Goal: Task Accomplishment & Management: Manage account settings

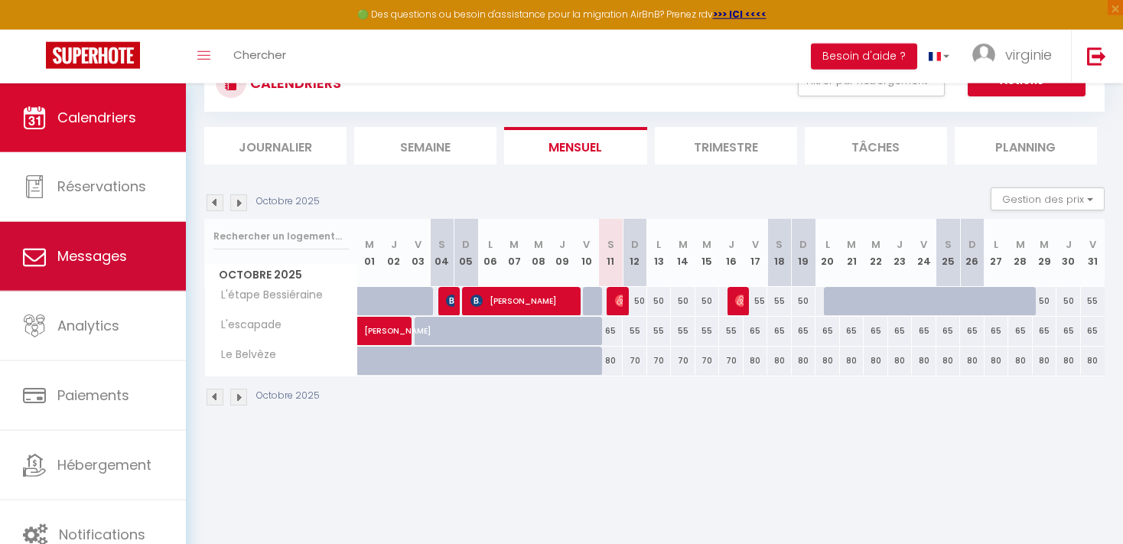
scroll to position [83, 0]
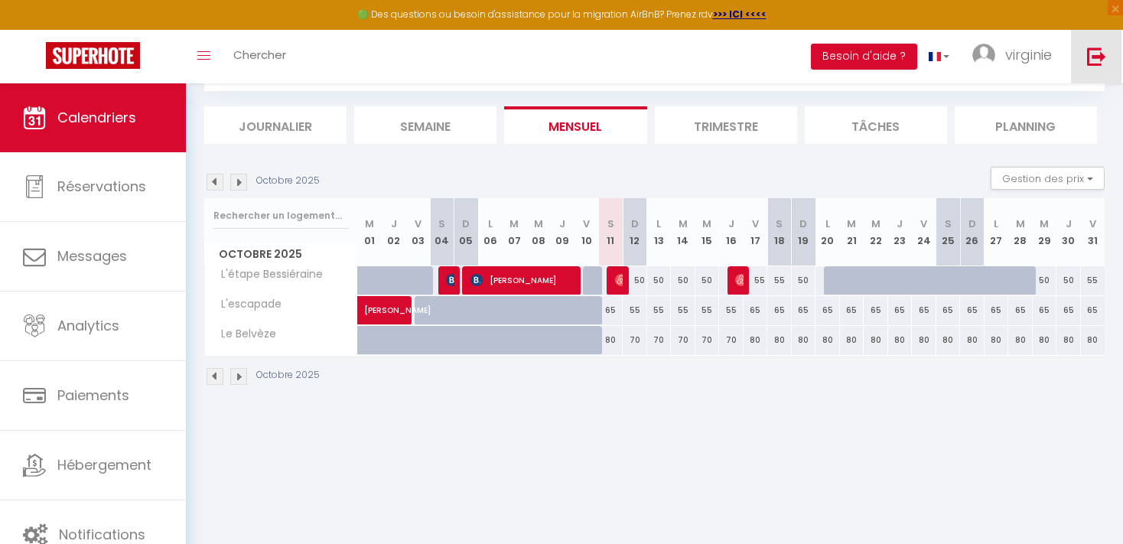
click at [1094, 57] on img at bounding box center [1096, 56] width 19 height 19
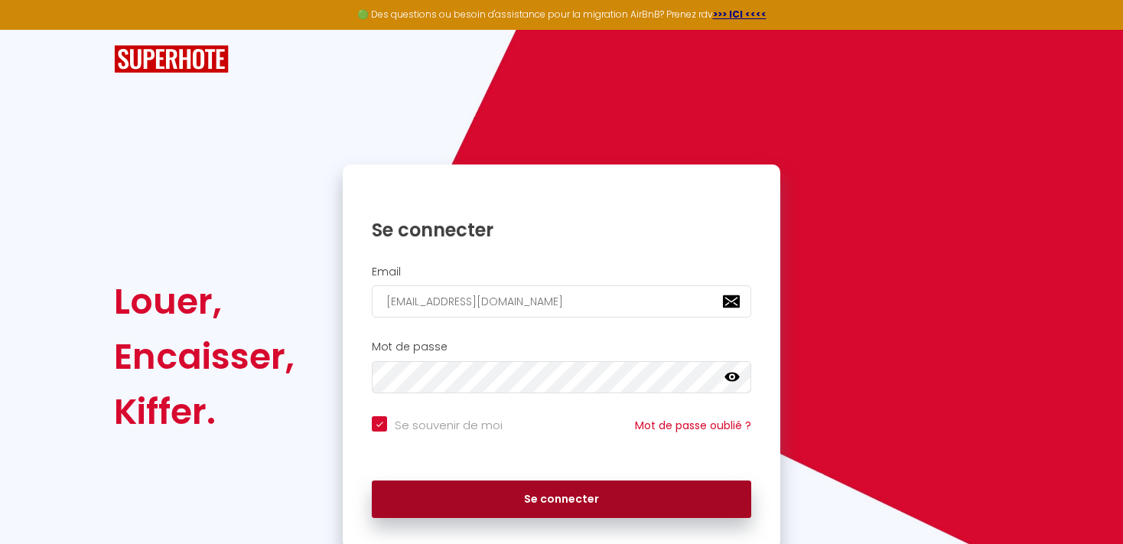
click at [589, 488] on button "Se connecter" at bounding box center [561, 499] width 379 height 38
checkbox input "true"
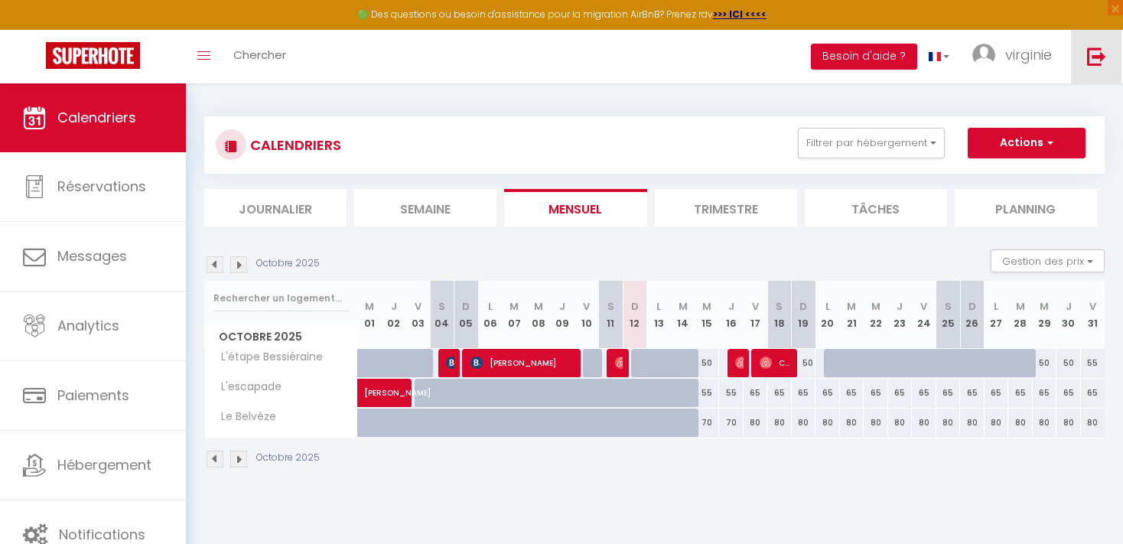
click at [1097, 62] on img at bounding box center [1096, 56] width 19 height 19
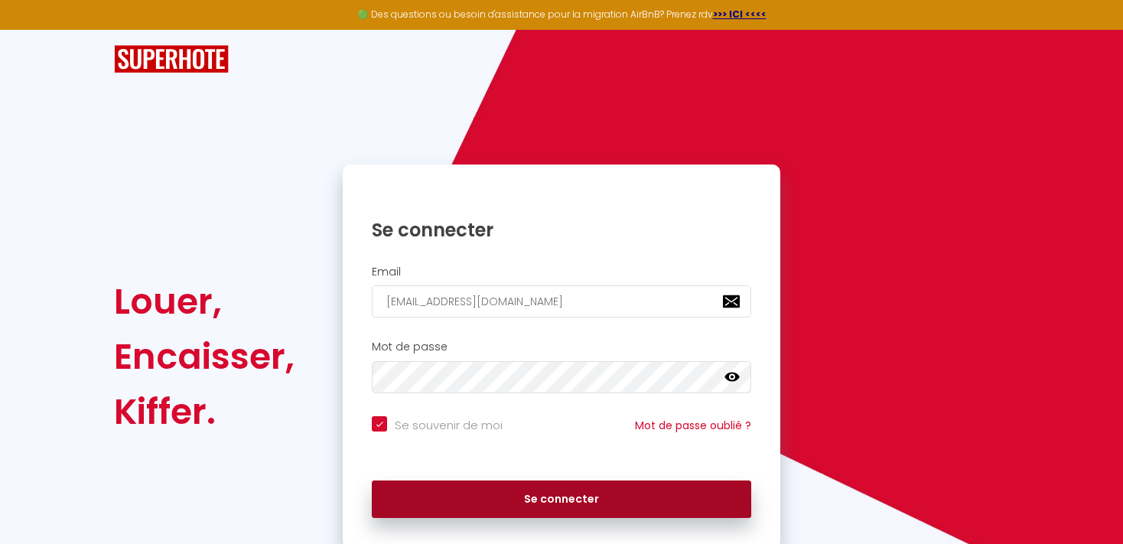
click at [565, 512] on button "Se connecter" at bounding box center [561, 499] width 379 height 38
checkbox input "true"
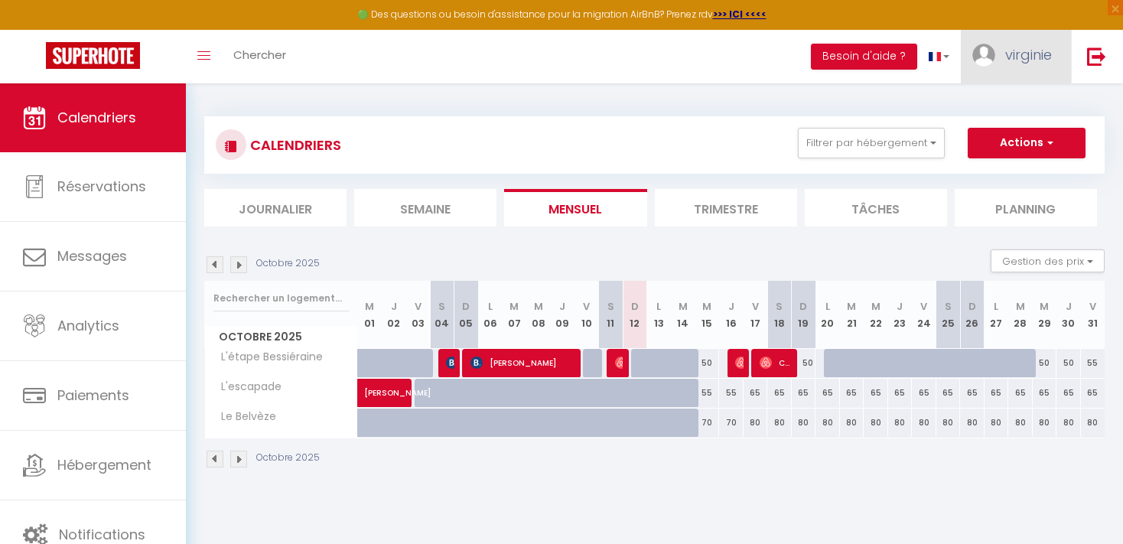
click at [1011, 62] on span "virginie" at bounding box center [1028, 54] width 47 height 19
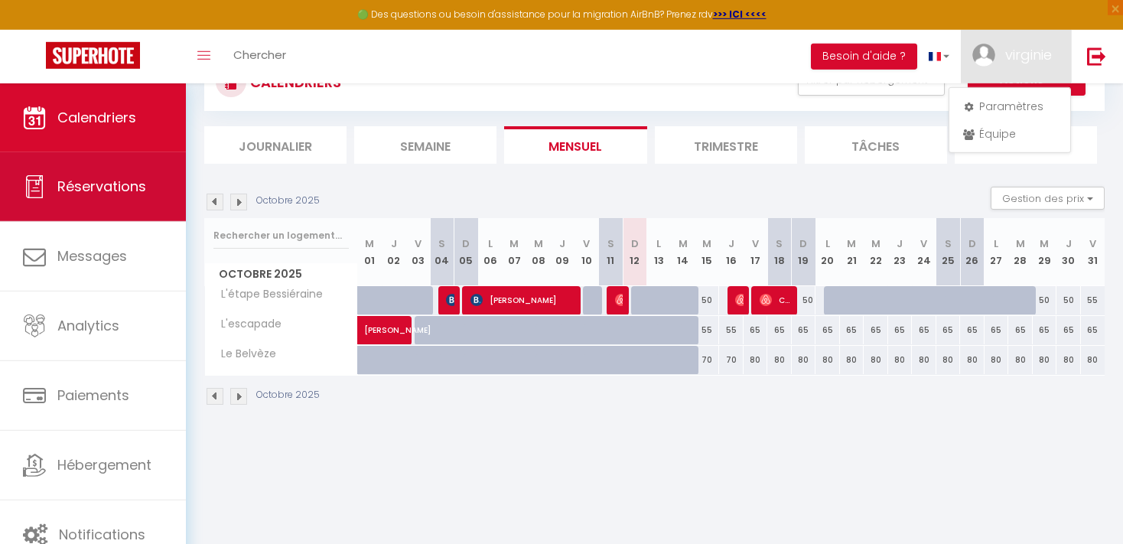
scroll to position [83, 0]
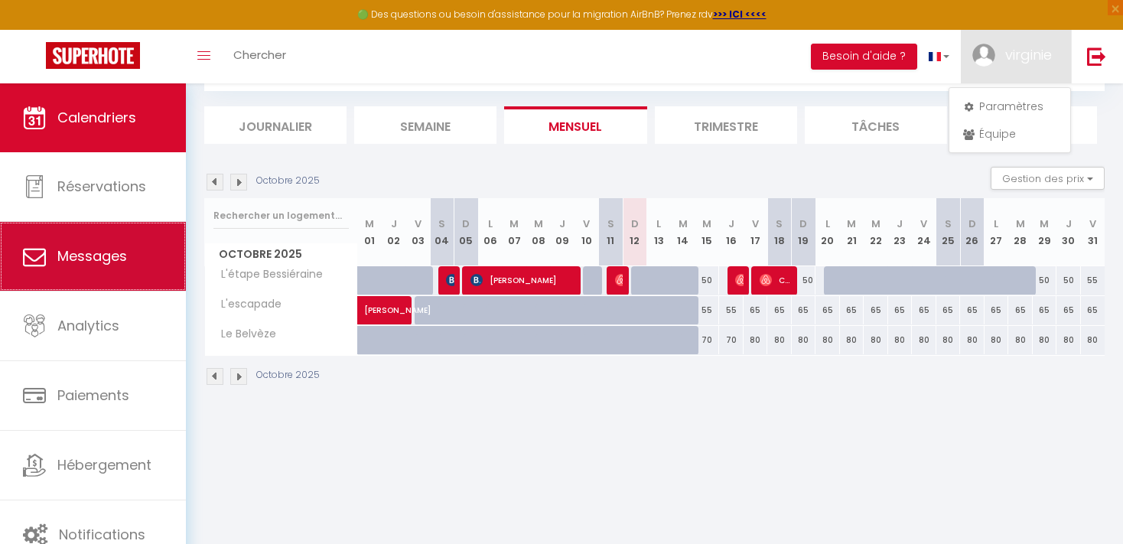
click at [126, 245] on link "Messages" at bounding box center [93, 256] width 186 height 69
select select "message"
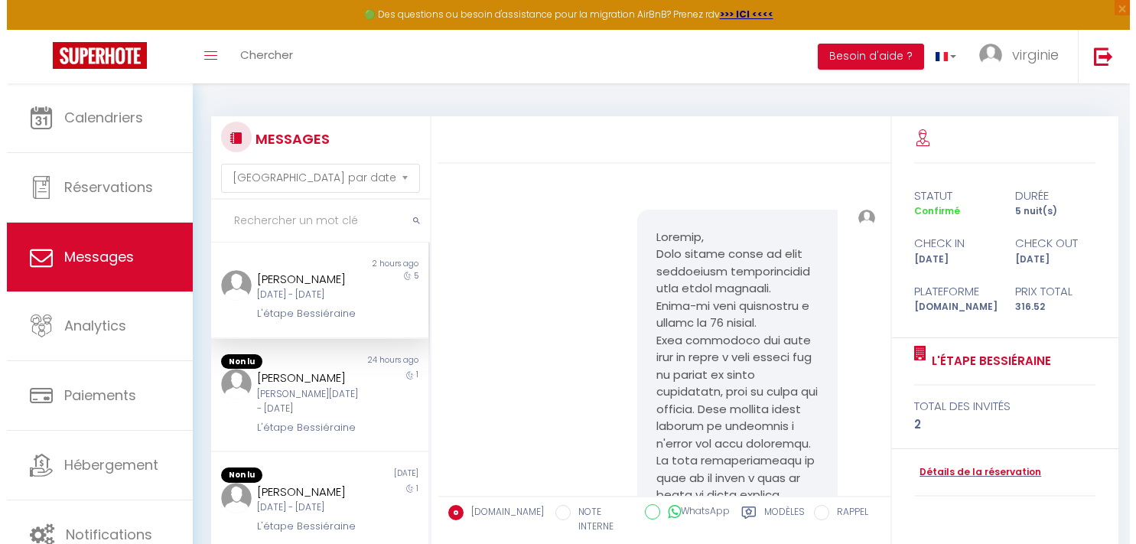
scroll to position [3975, 0]
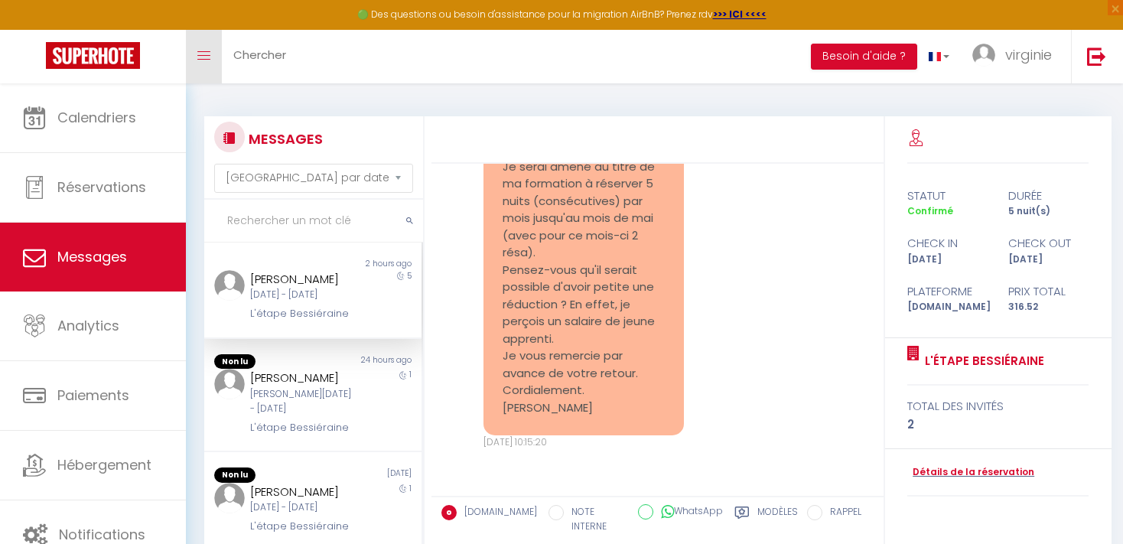
click at [199, 70] on link "Toggle menubar" at bounding box center [204, 57] width 36 height 54
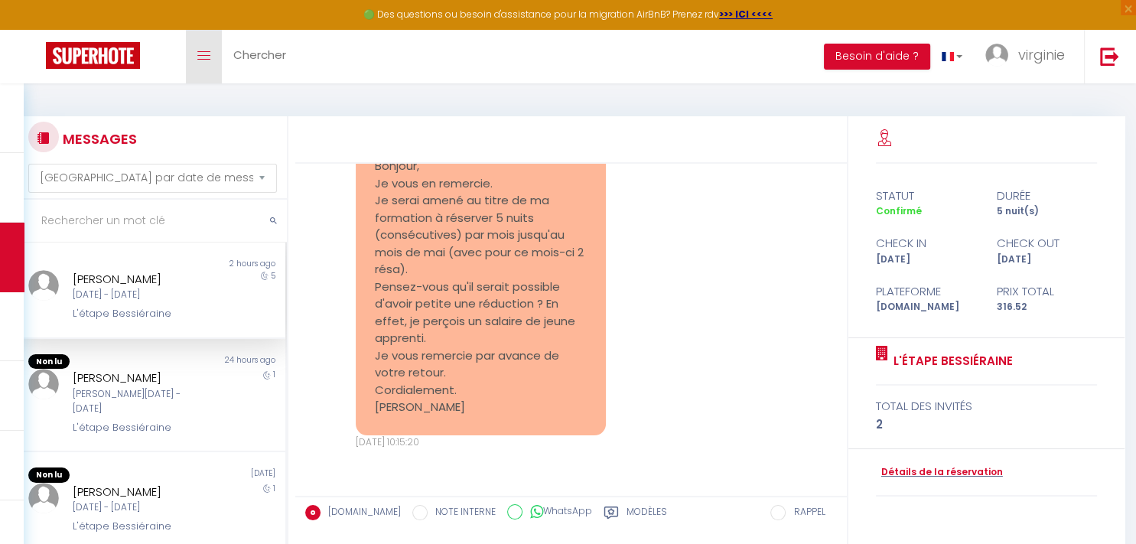
scroll to position [3389, 0]
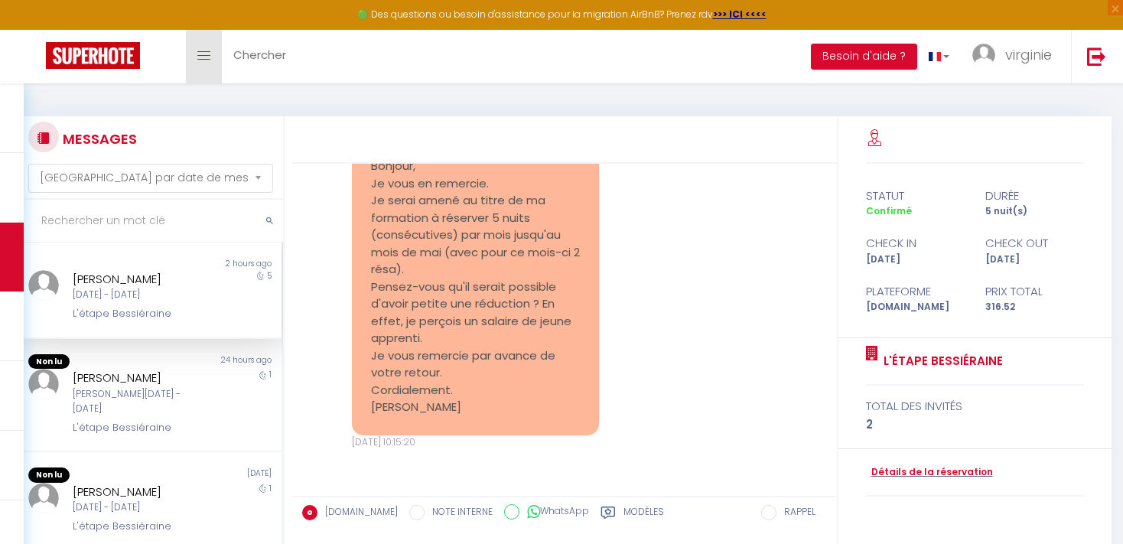
click at [213, 63] on link "Toggle menubar" at bounding box center [204, 57] width 36 height 54
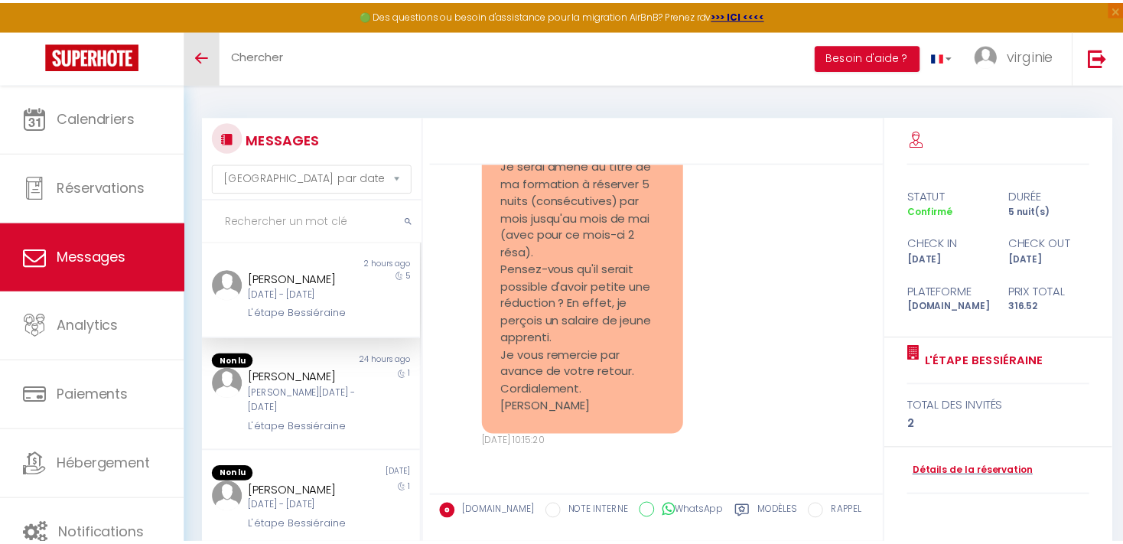
scroll to position [3940, 0]
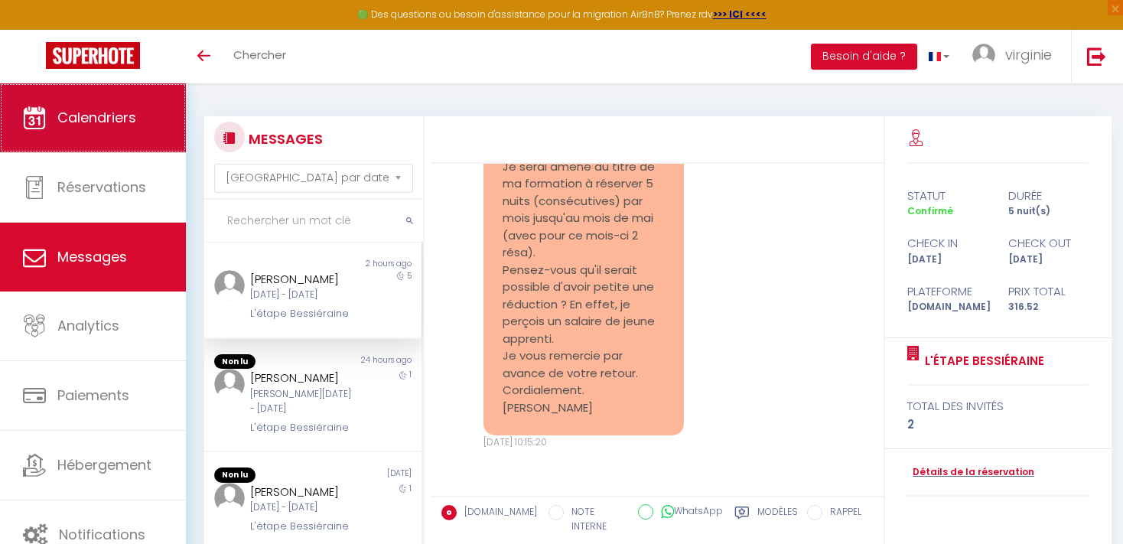
click at [96, 132] on link "Calendriers" at bounding box center [93, 117] width 186 height 69
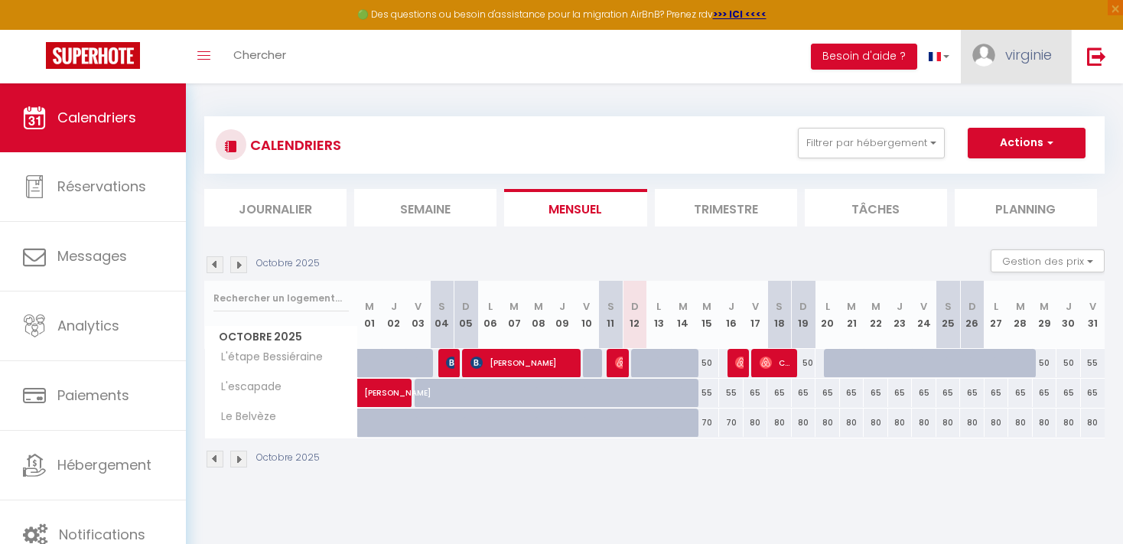
click at [1029, 56] on span "virginie" at bounding box center [1028, 54] width 47 height 19
click at [1014, 105] on link "Paramètres" at bounding box center [1009, 106] width 113 height 26
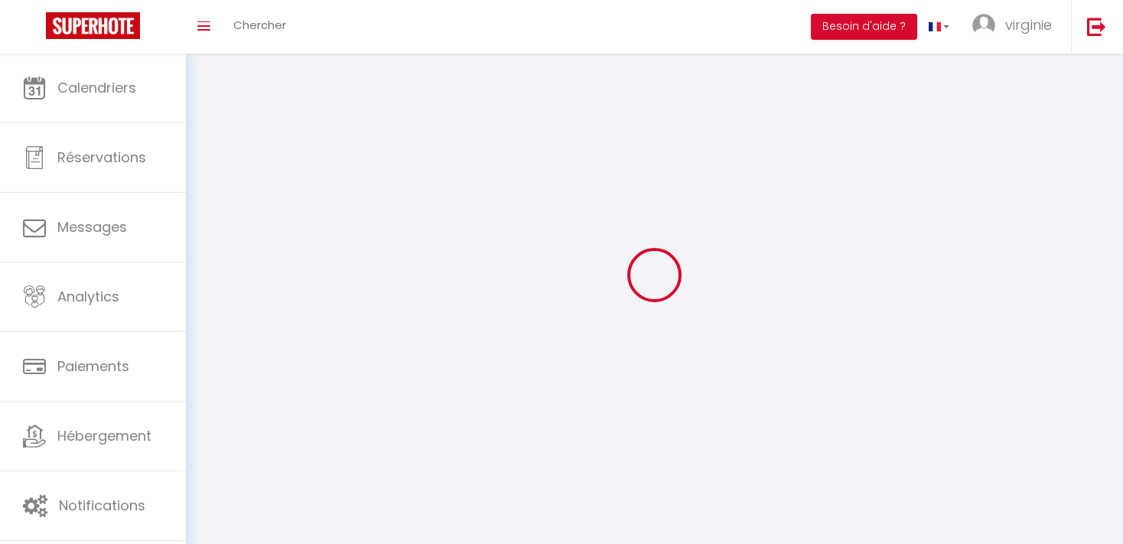
type input "virginie"
type input "labat"
type input "0665397870"
type input "[STREET_ADDRESS]"
type input "31660"
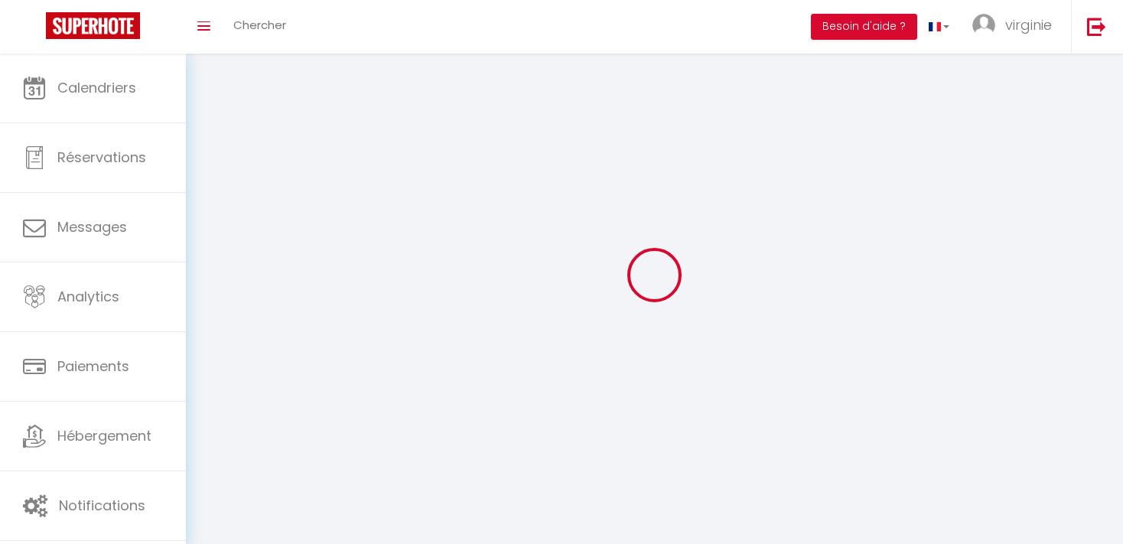
type input "Bessières"
type input "gj5fYOLPhDScqRWvLbTIO4b77"
type input "Cy7KpWrvhqwQbIEfM30rgweSQ"
type input "gj5fYOLPhDScqRWvLbTIO4b77"
type input "Cy7KpWrvhqwQbIEfM30rgweSQ"
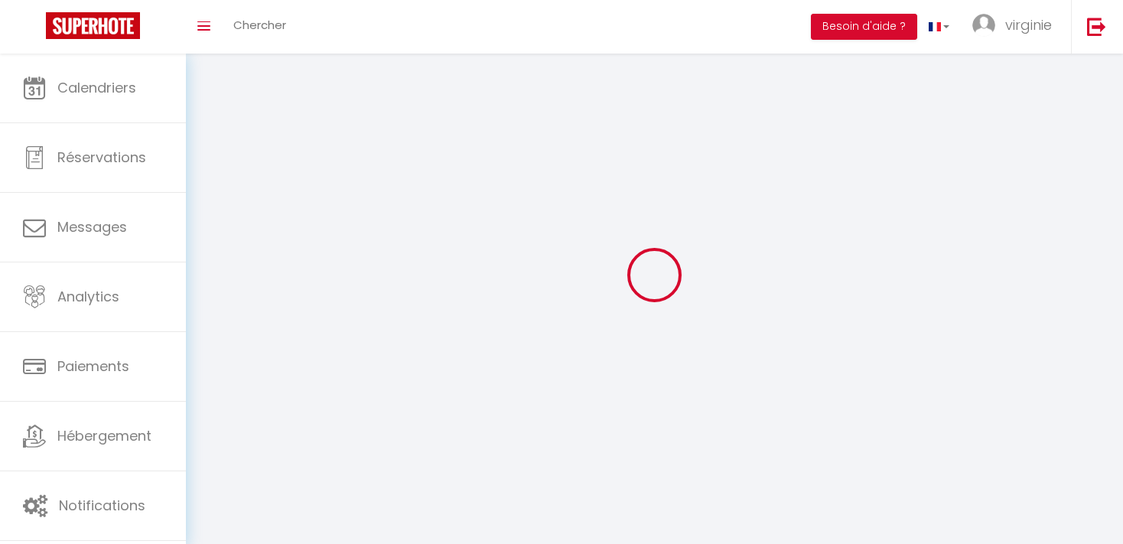
type input "[URL][DOMAIN_NAME]"
select select "1"
select select "28"
select select "fr"
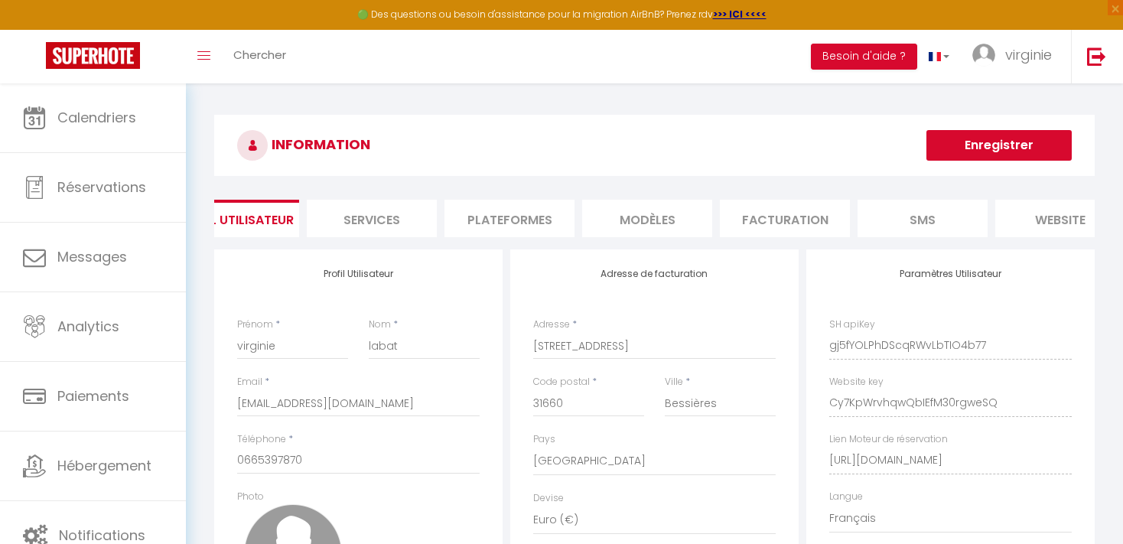
scroll to position [0, 43]
drag, startPoint x: 693, startPoint y: 199, endPoint x: 681, endPoint y: 203, distance: 12.4
click at [692, 199] on div "INFORMATION Enregistrer Profil Utilisateur Services Plateformes MODÈLES Factura…" at bounding box center [654, 452] width 880 height 674
click at [676, 213] on li "MODÈLES" at bounding box center [649, 218] width 130 height 37
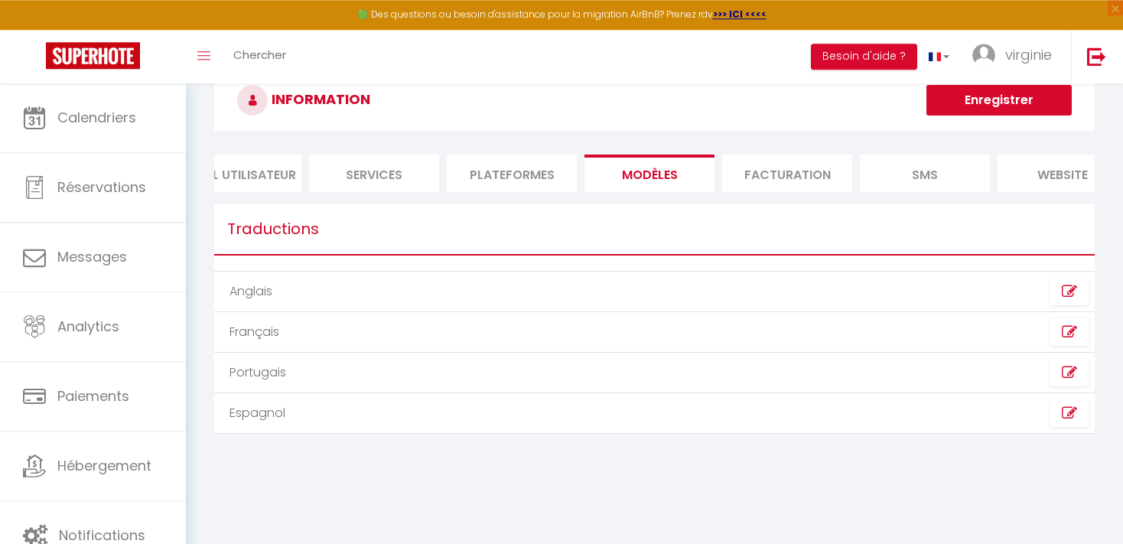
scroll to position [83, 0]
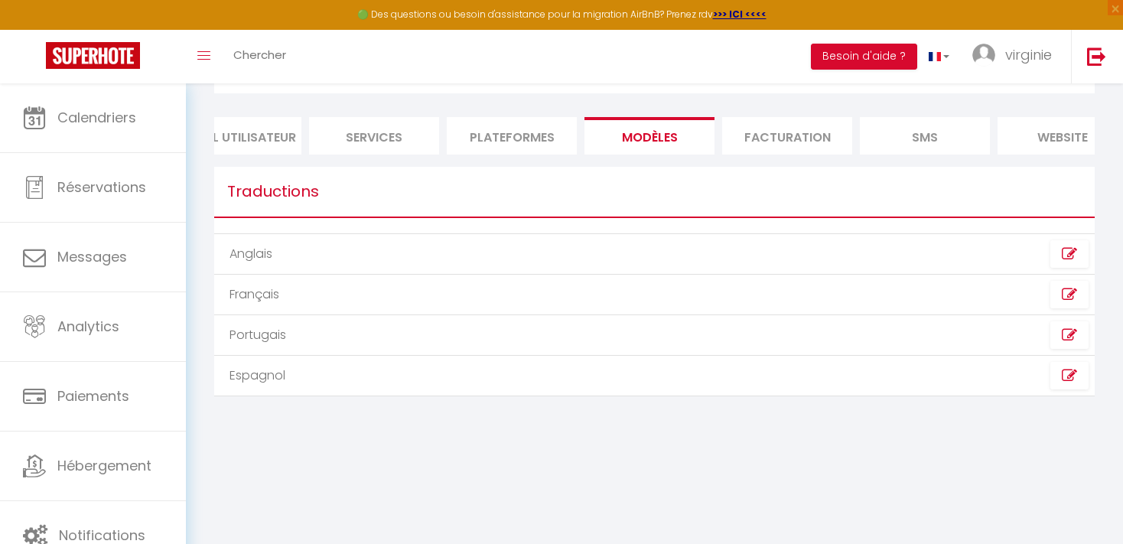
click at [802, 133] on li "Facturation" at bounding box center [787, 135] width 130 height 37
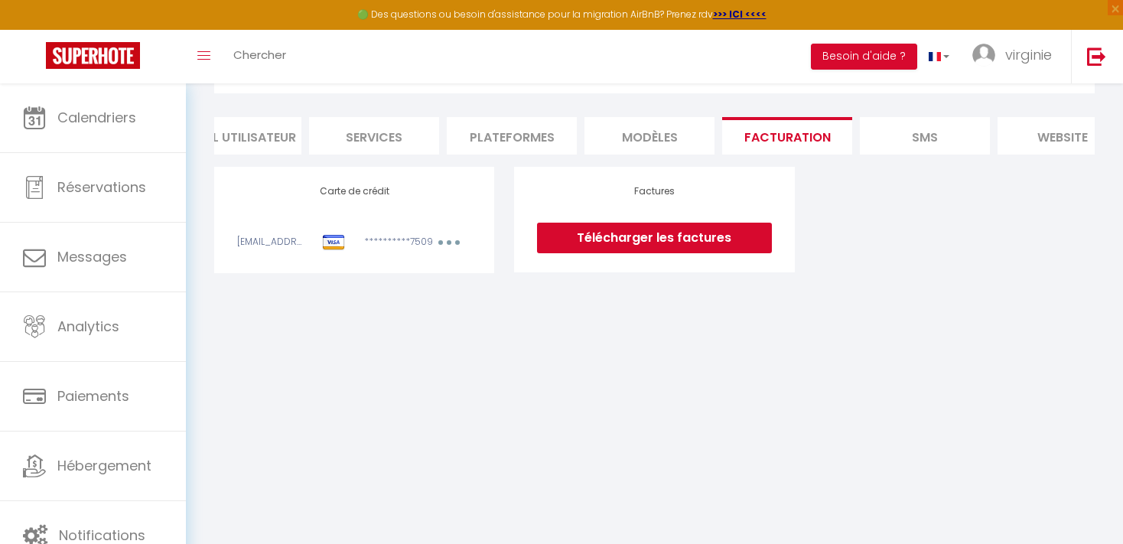
click at [909, 133] on li "SMS" at bounding box center [925, 135] width 130 height 37
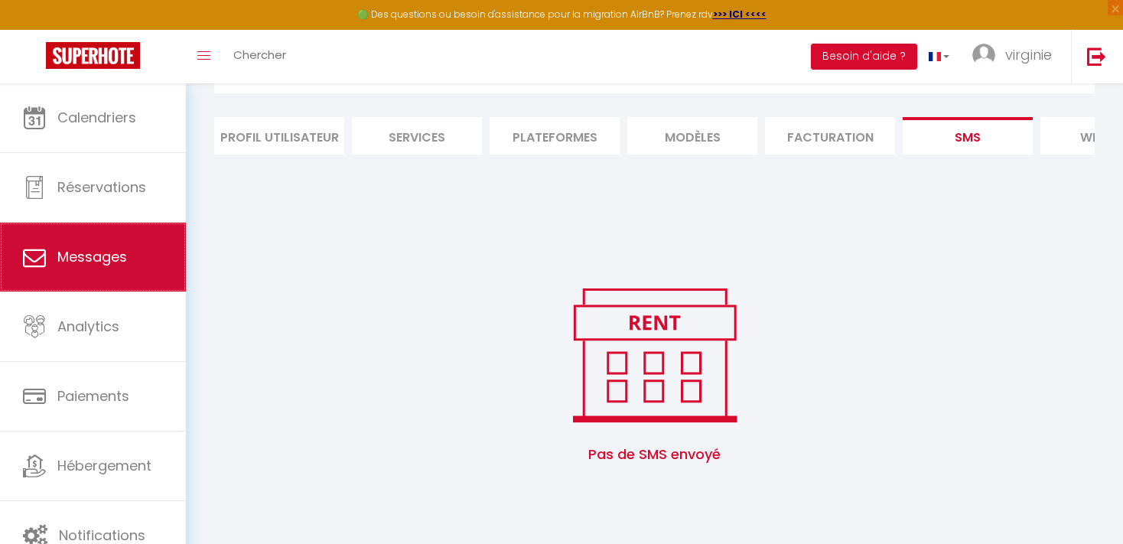
click at [117, 260] on span "Messages" at bounding box center [92, 256] width 70 height 19
select select "message"
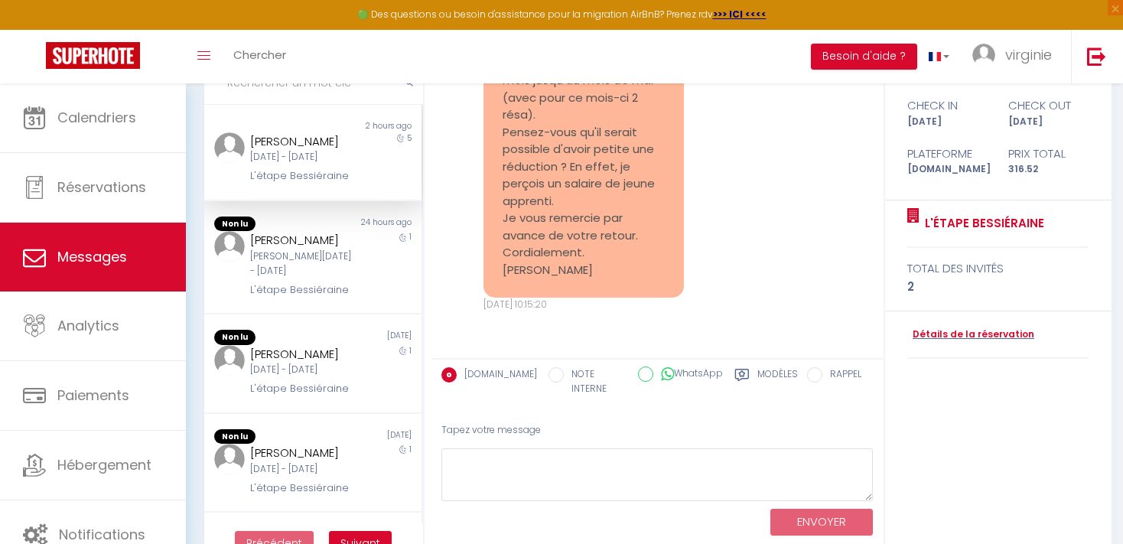
scroll to position [161, 0]
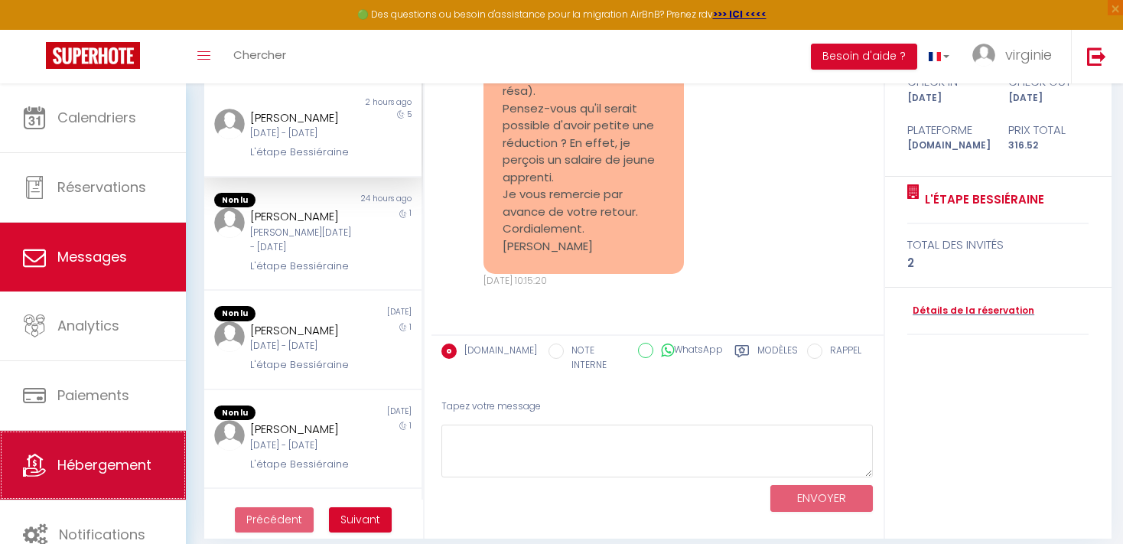
click at [65, 453] on link "Hébergement" at bounding box center [93, 465] width 186 height 69
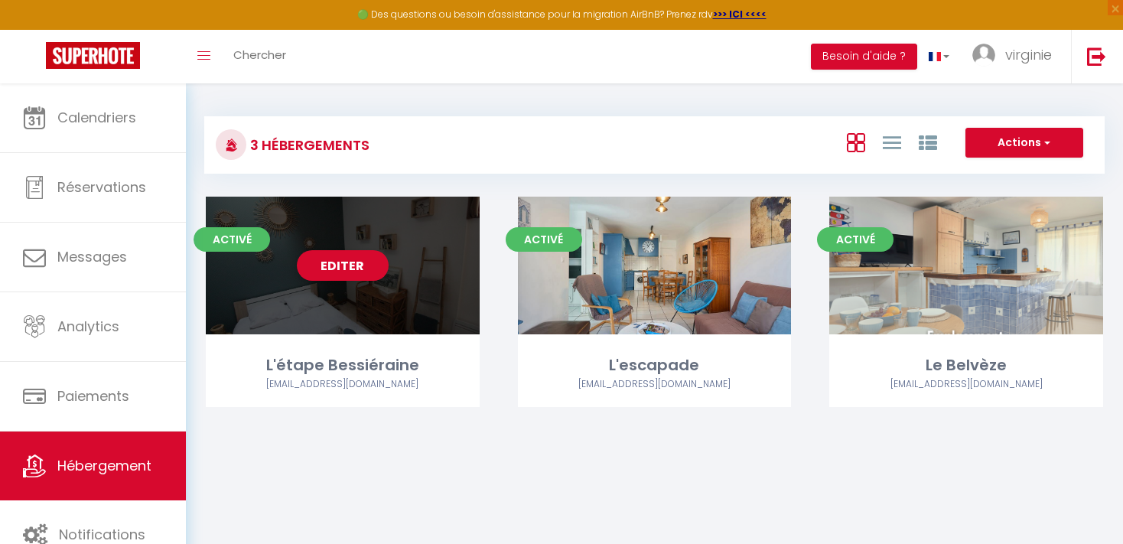
click at [416, 262] on div "Editer" at bounding box center [343, 266] width 274 height 138
select select "3"
select select "2"
select select "1"
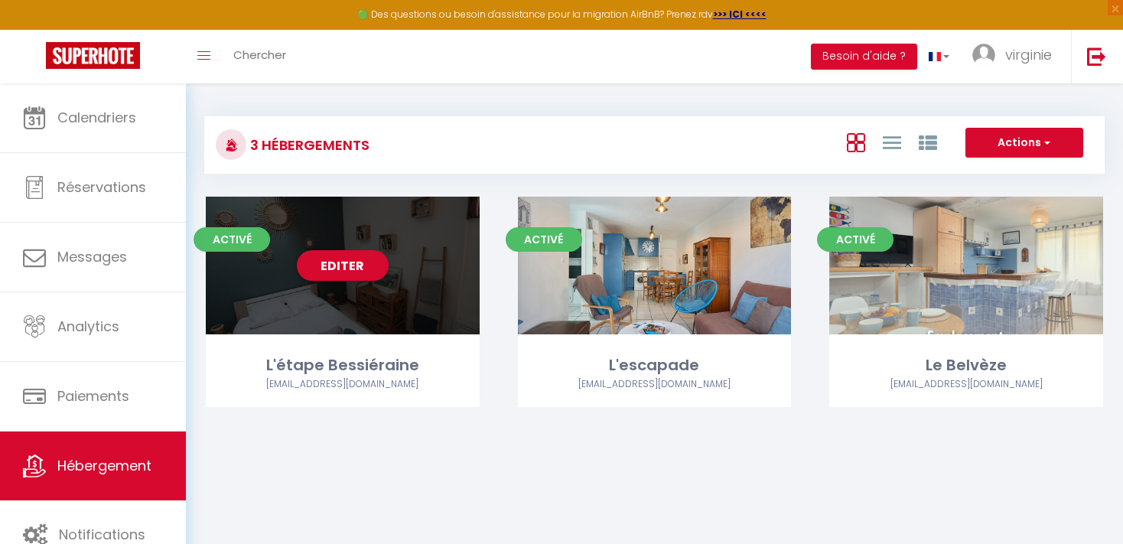
select select
select select "28"
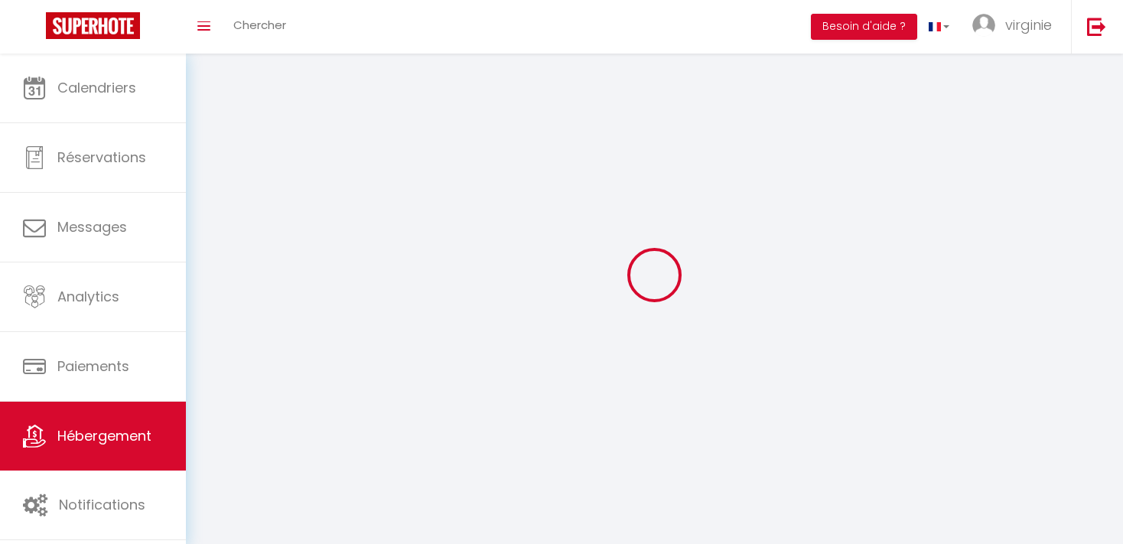
select select
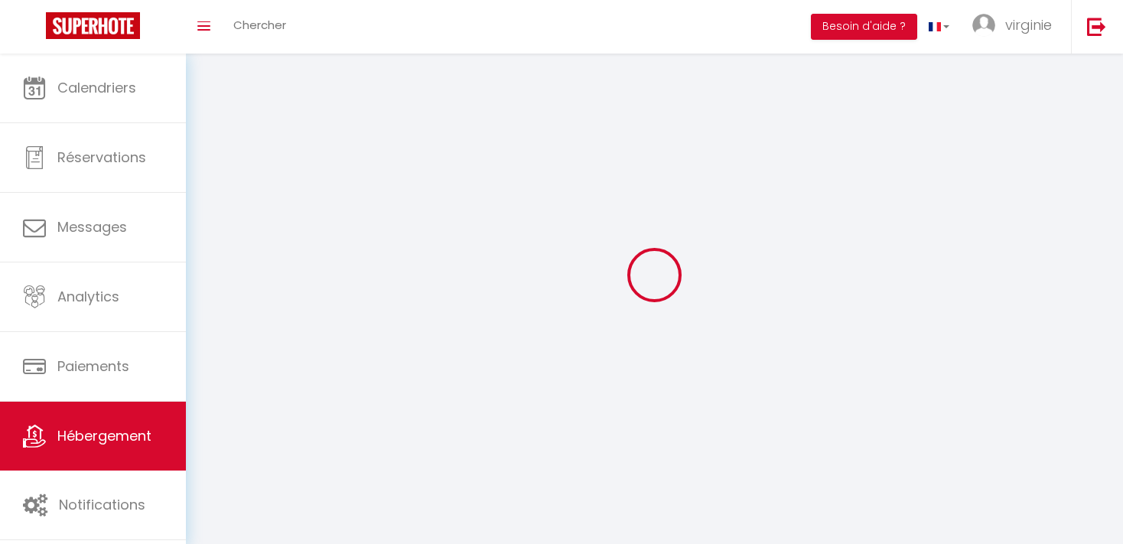
select select
checkbox input "false"
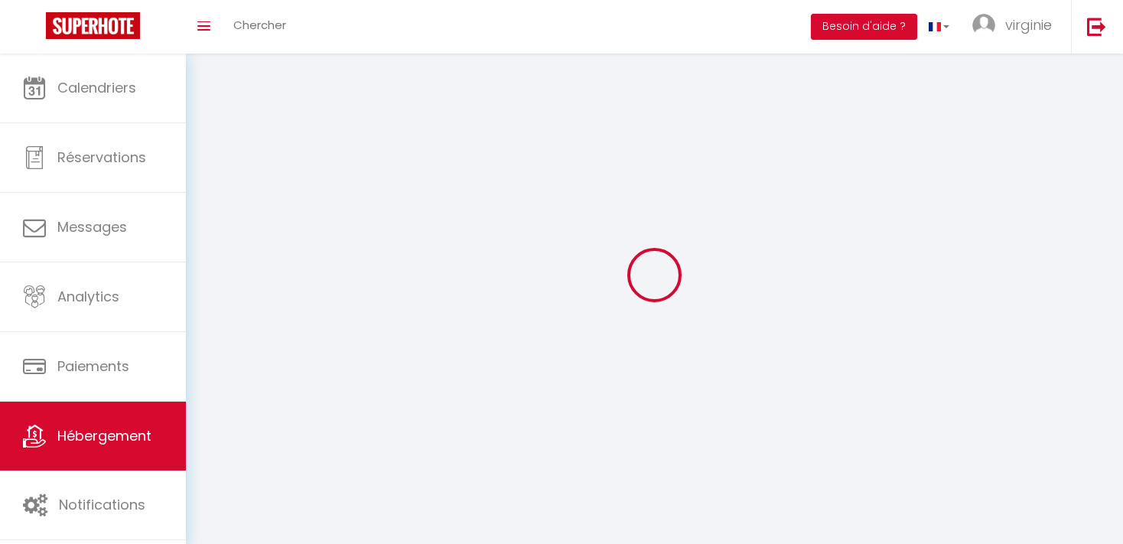
checkbox input "false"
select select
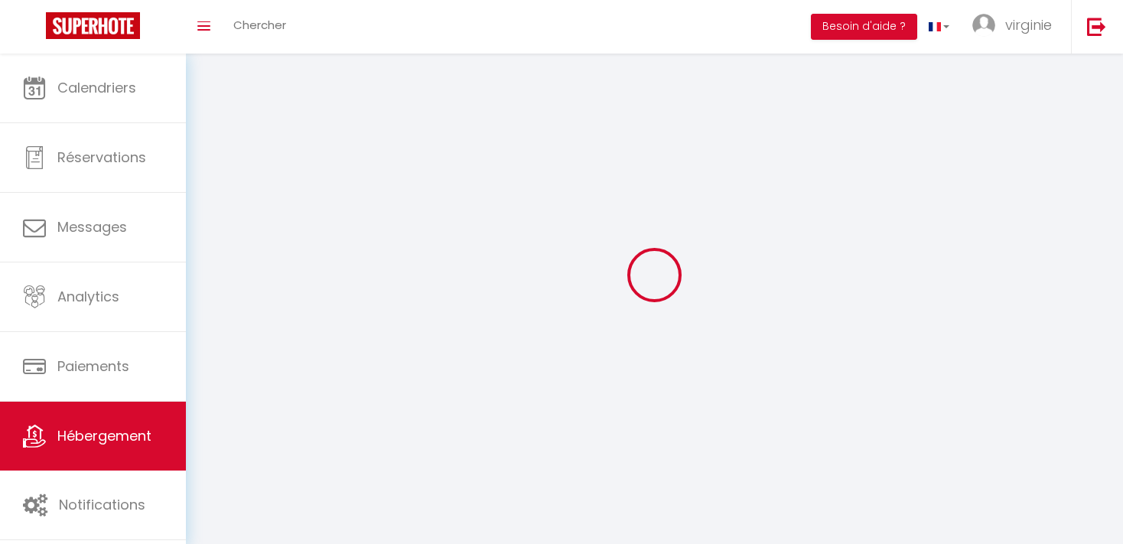
select select
checkbox input "false"
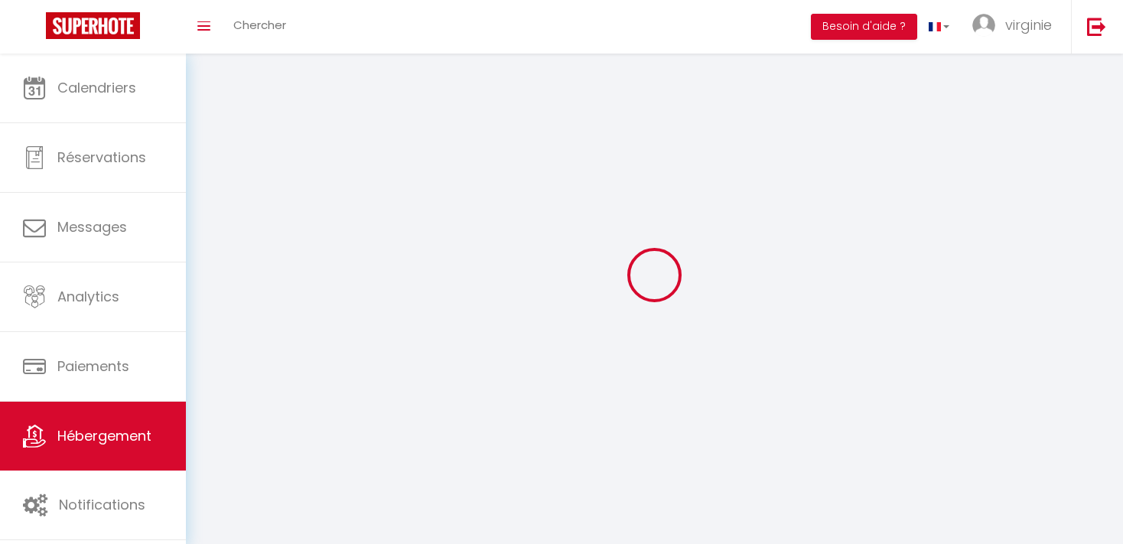
checkbox input "false"
select select
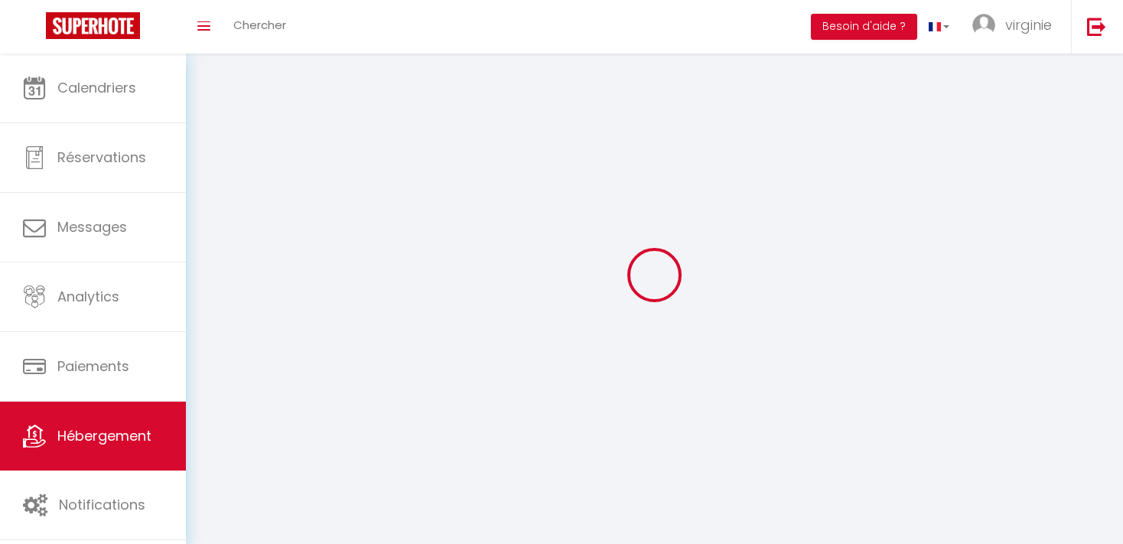
select select
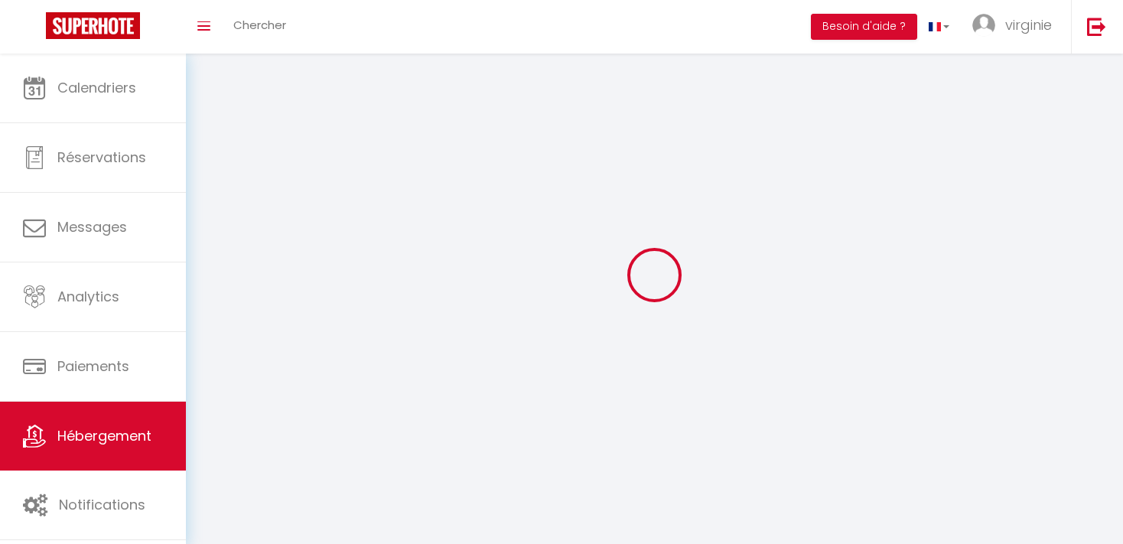
select select
checkbox input "false"
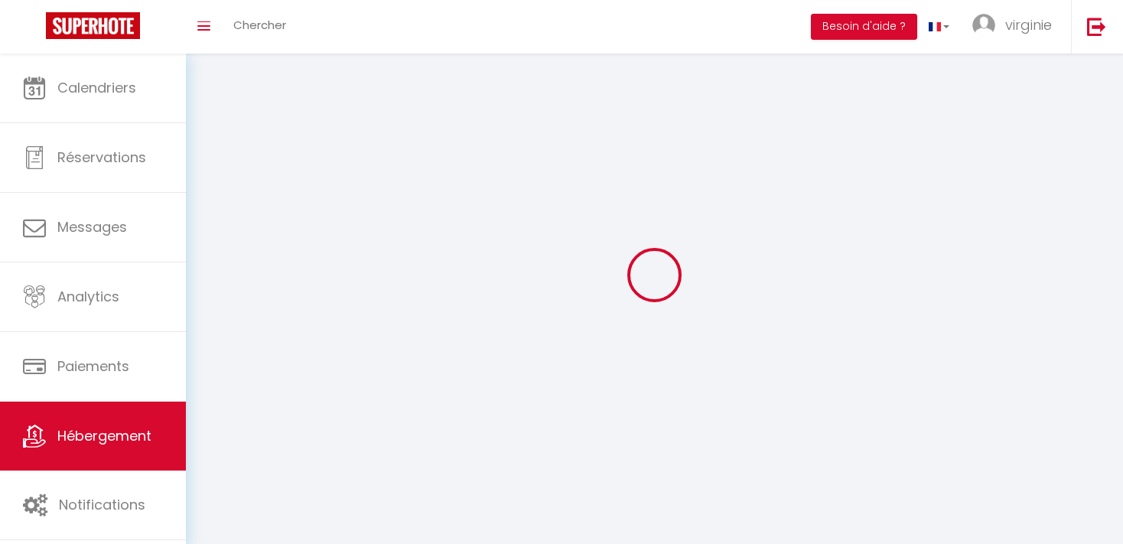
select select
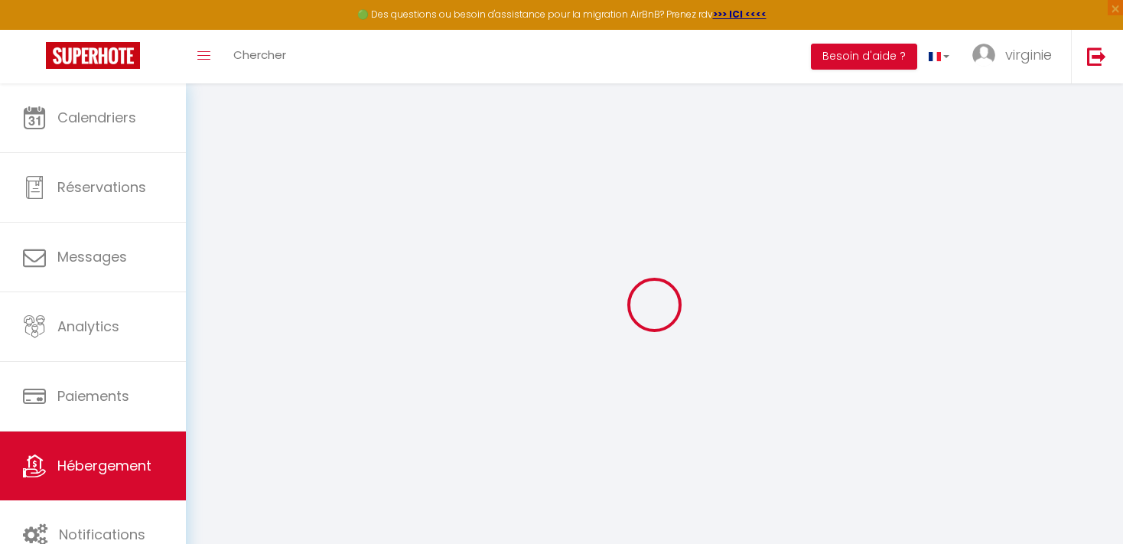
select select
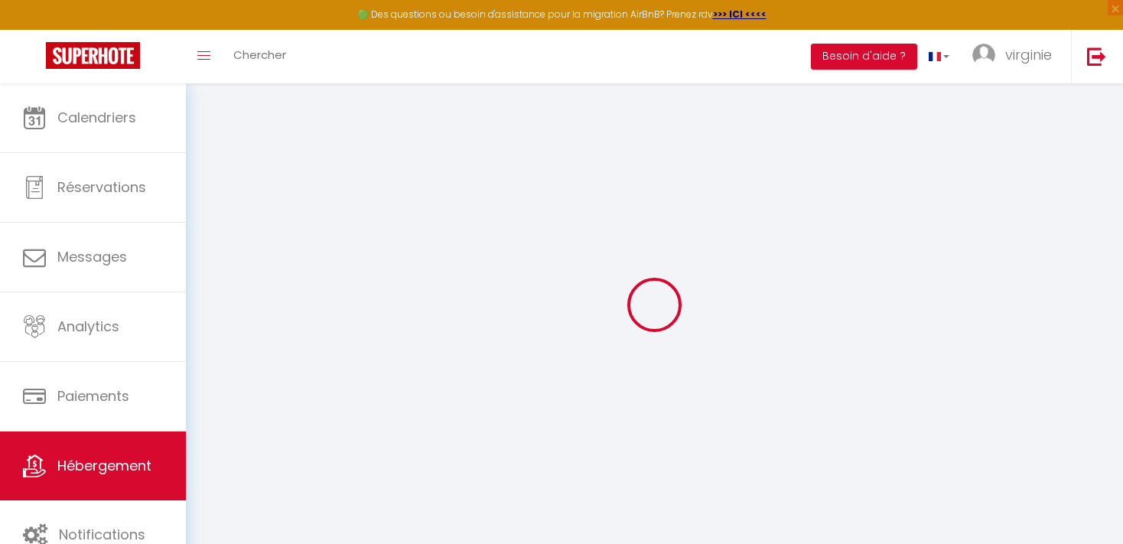
select select
checkbox input "false"
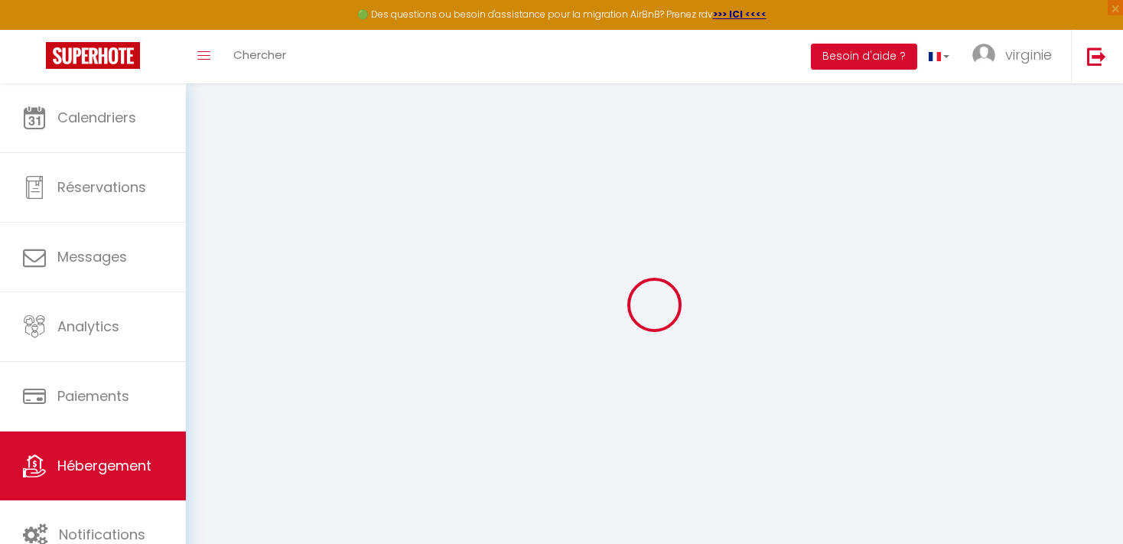
select select
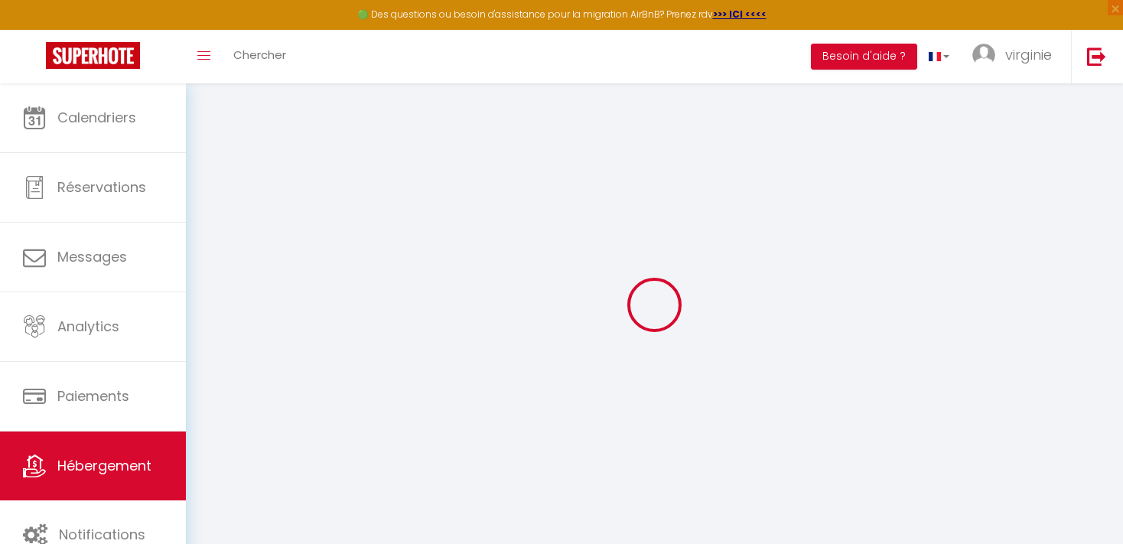
select select
checkbox input "false"
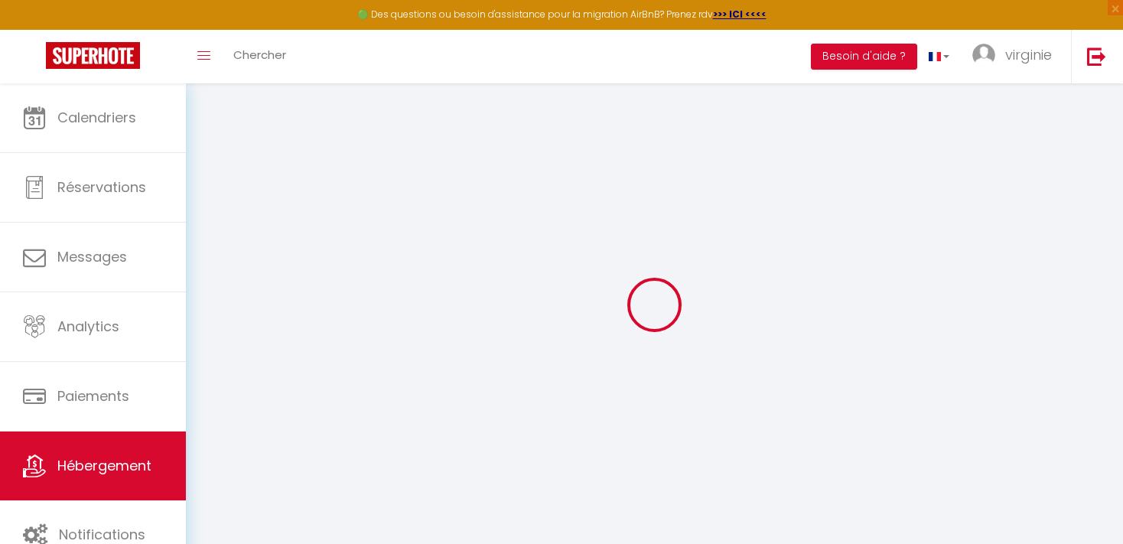
checkbox input "false"
select select
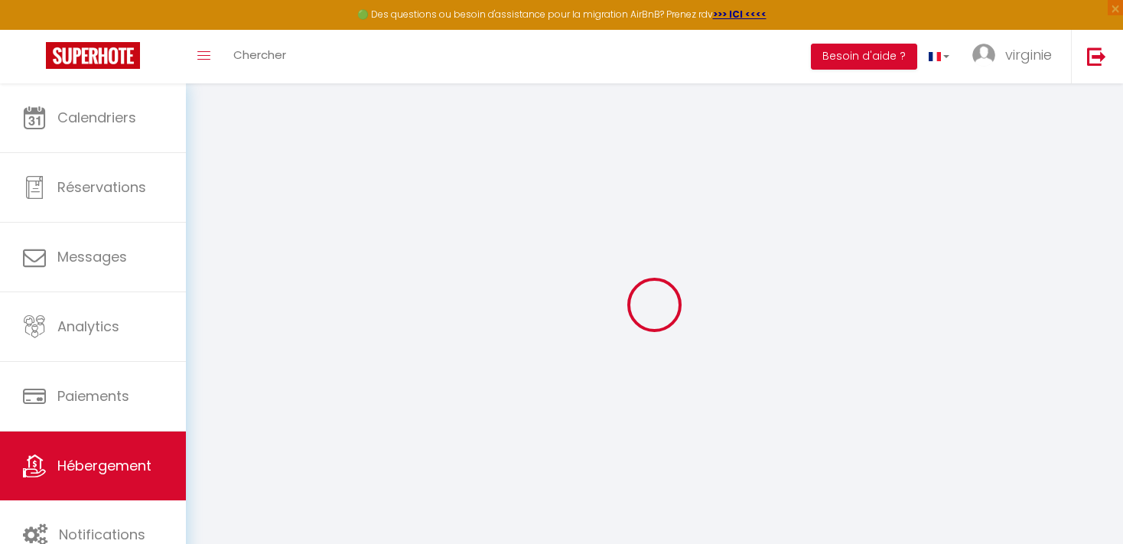
select select
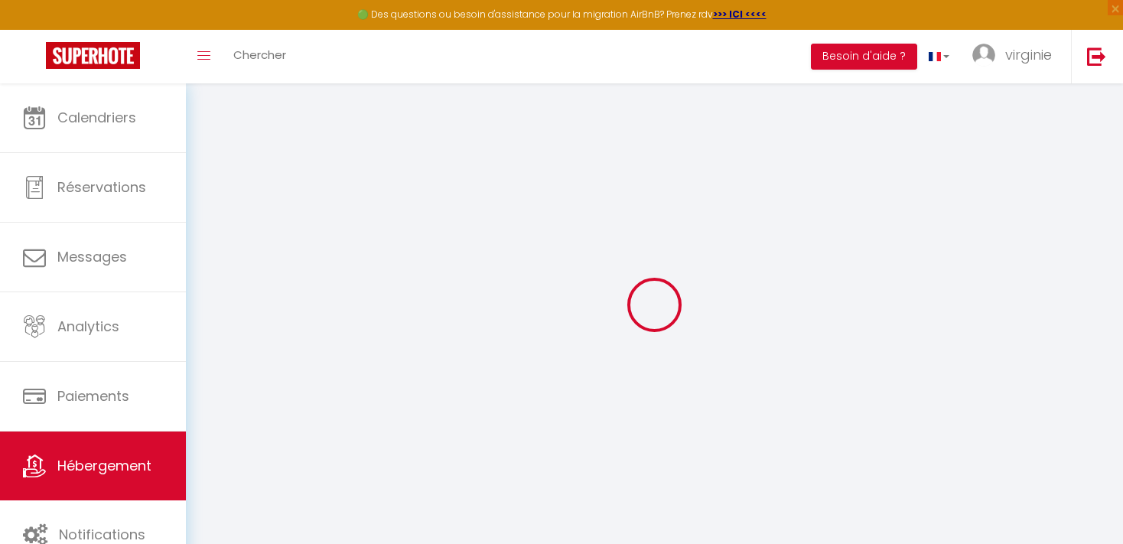
checkbox input "false"
select select
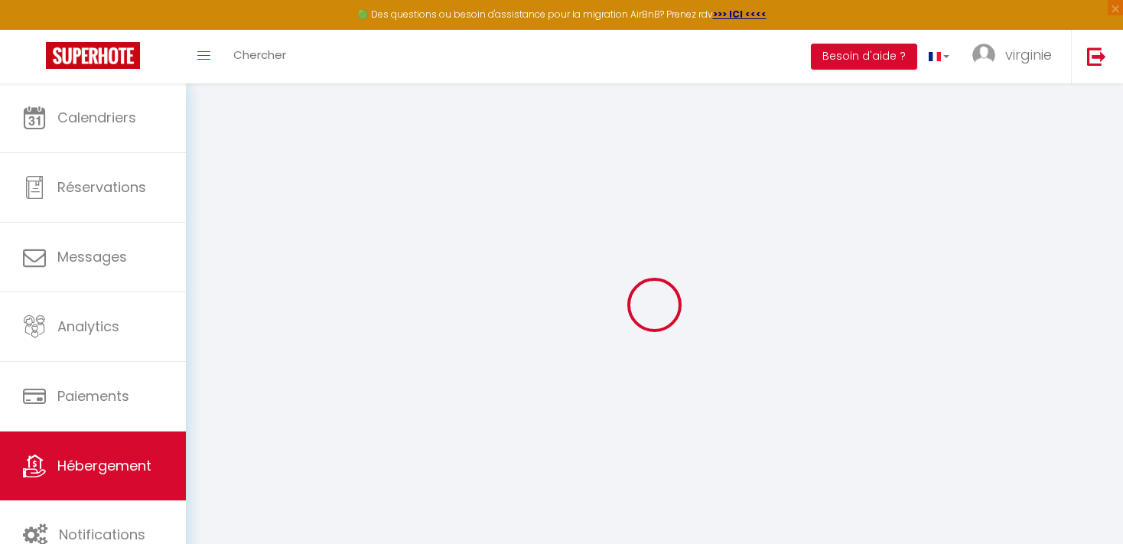
select select
type input "L'étape Bessiéraine"
type input "VIRGINIE"
type input "LABAT"
type input "[STREET_ADDRESS]"
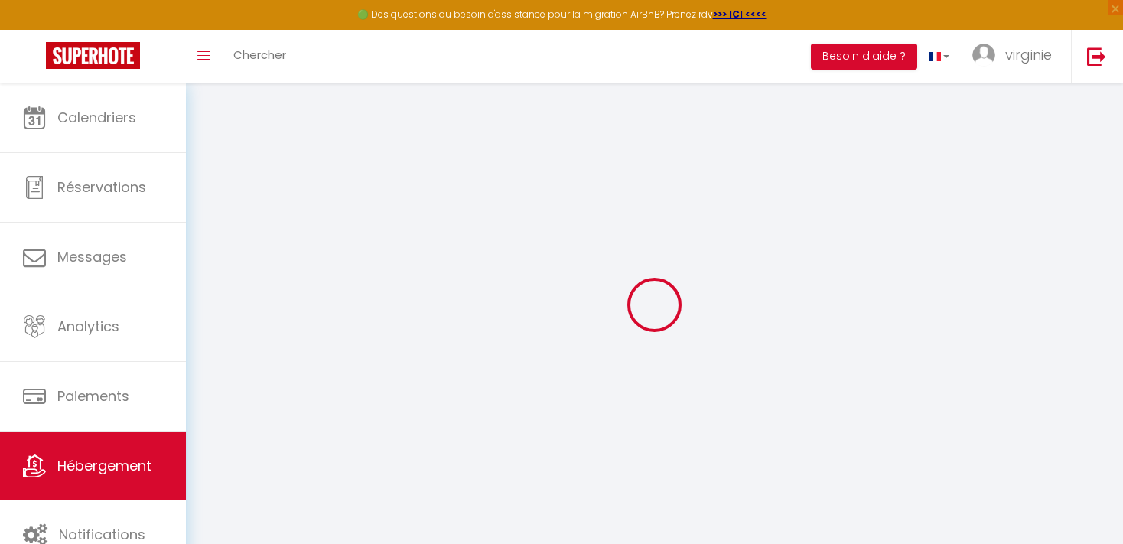
type input "31660"
type input "BESSIERES"
select select "houses"
select select "2"
type input "50"
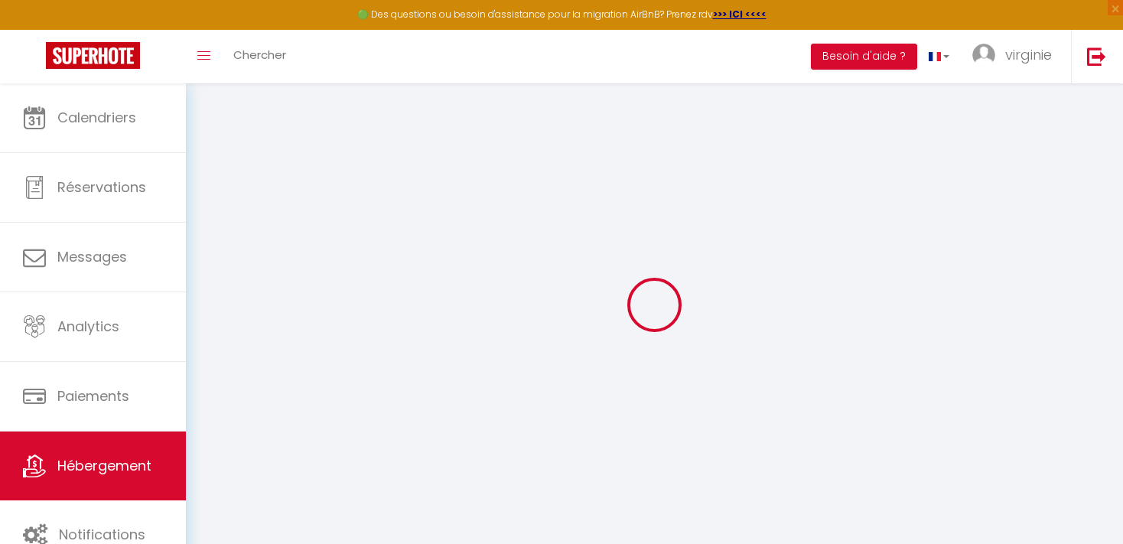
type input "10"
type input "5.5"
type input "4.4"
type input "400"
select select
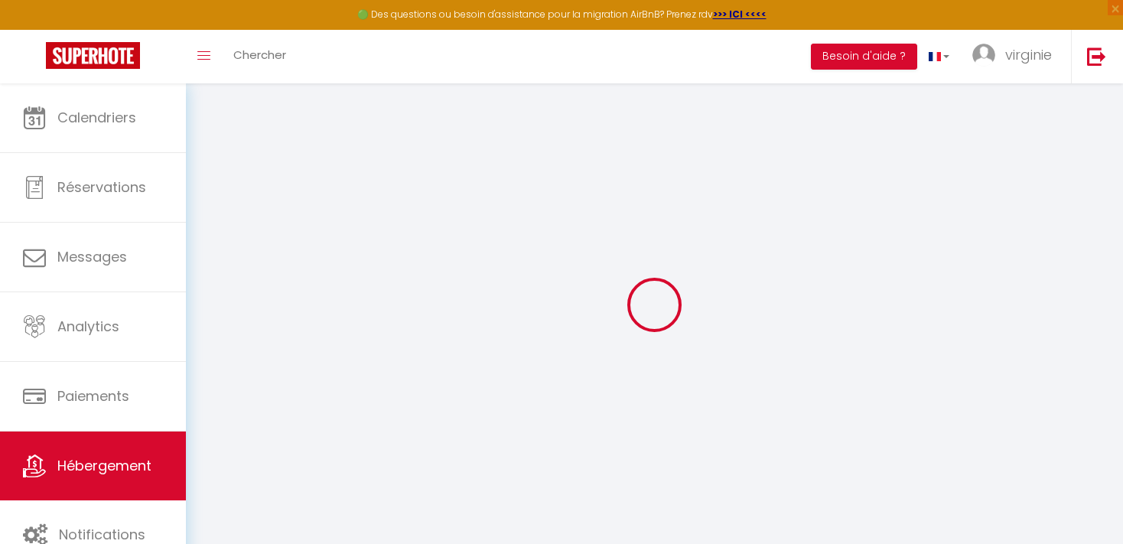
select select
type input "[STREET_ADDRESS]"
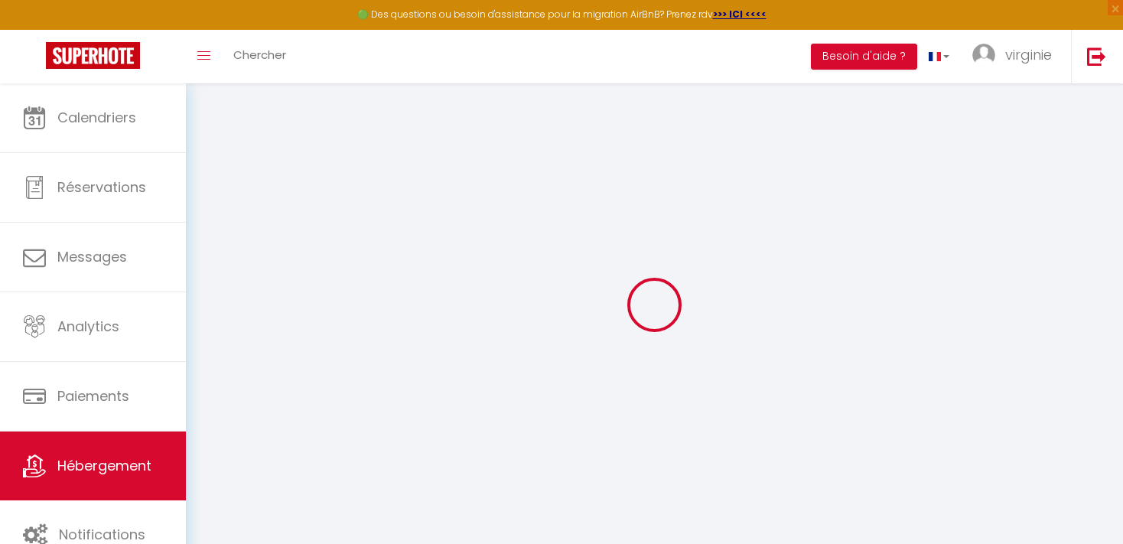
type input "31660"
type input "Bessières"
type input "[EMAIL_ADDRESS][DOMAIN_NAME]"
select select "5566"
checkbox input "false"
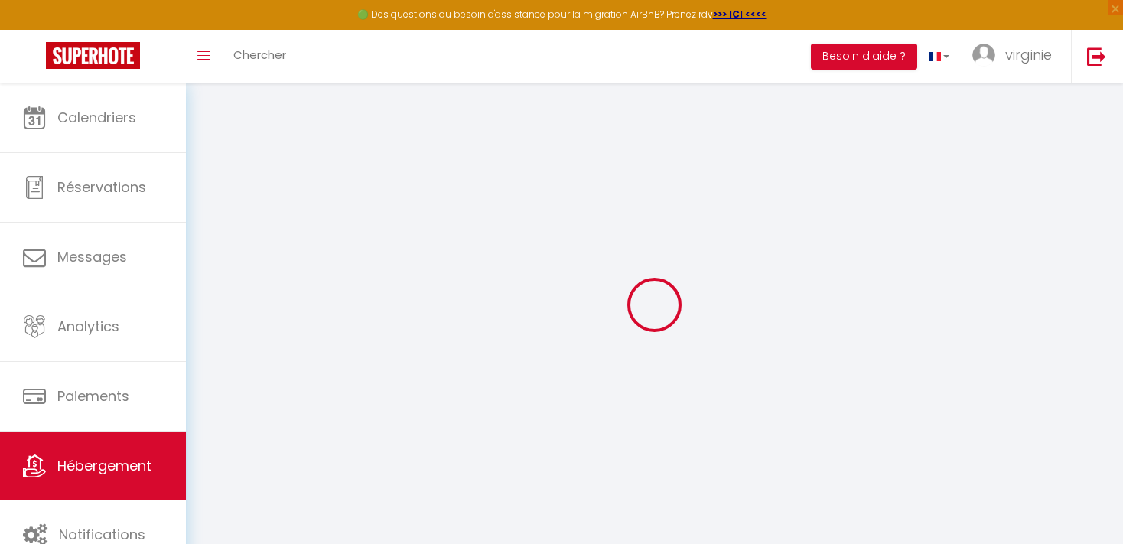
checkbox input "true"
checkbox input "false"
radio input "true"
type input "0"
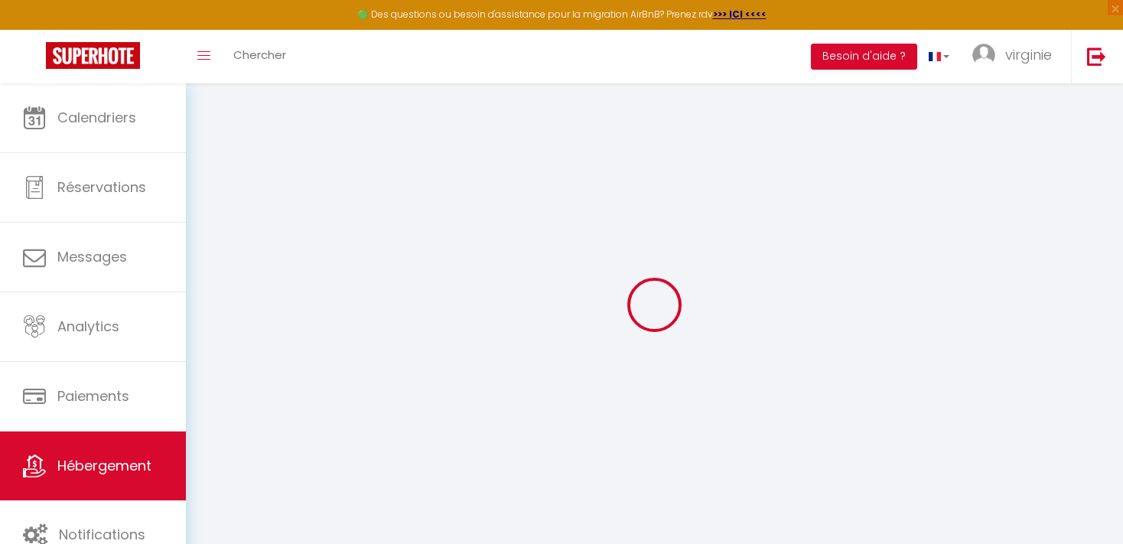
type input "0"
type input "4.4"
select select
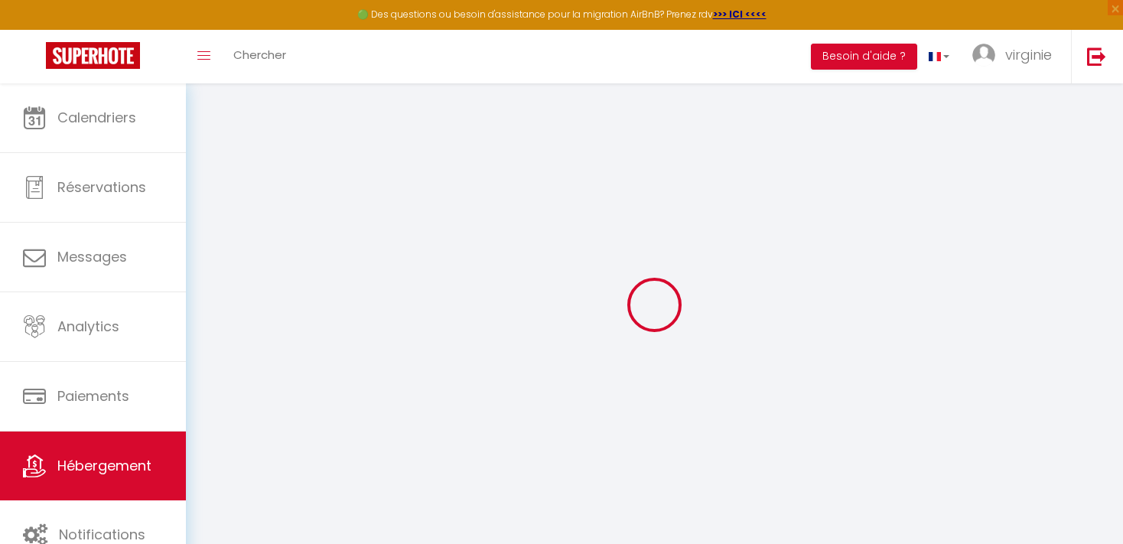
select select
checkbox input "false"
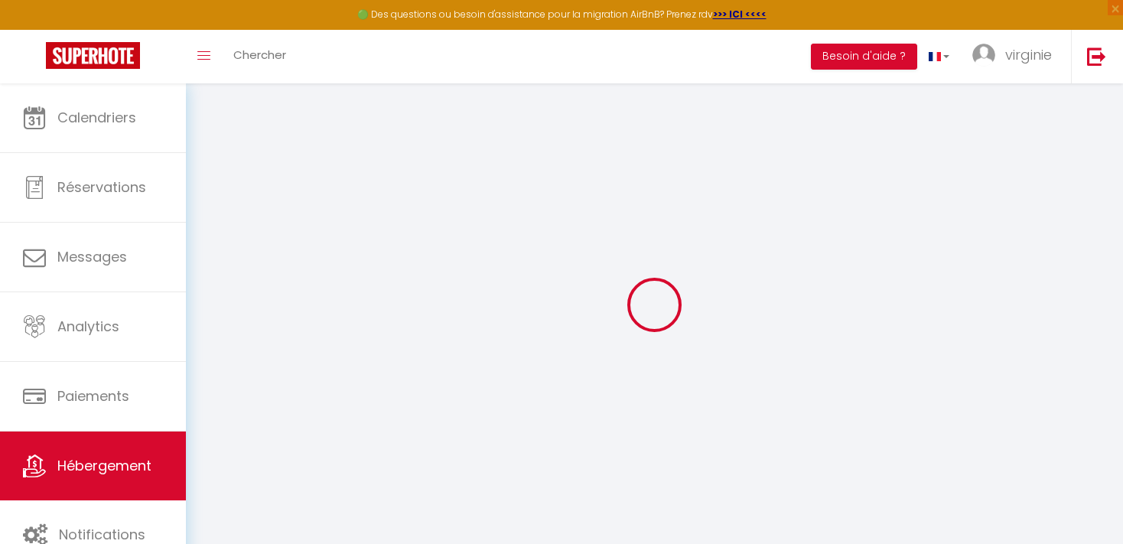
checkbox input "true"
checkbox input "false"
type input "4.4"
select select
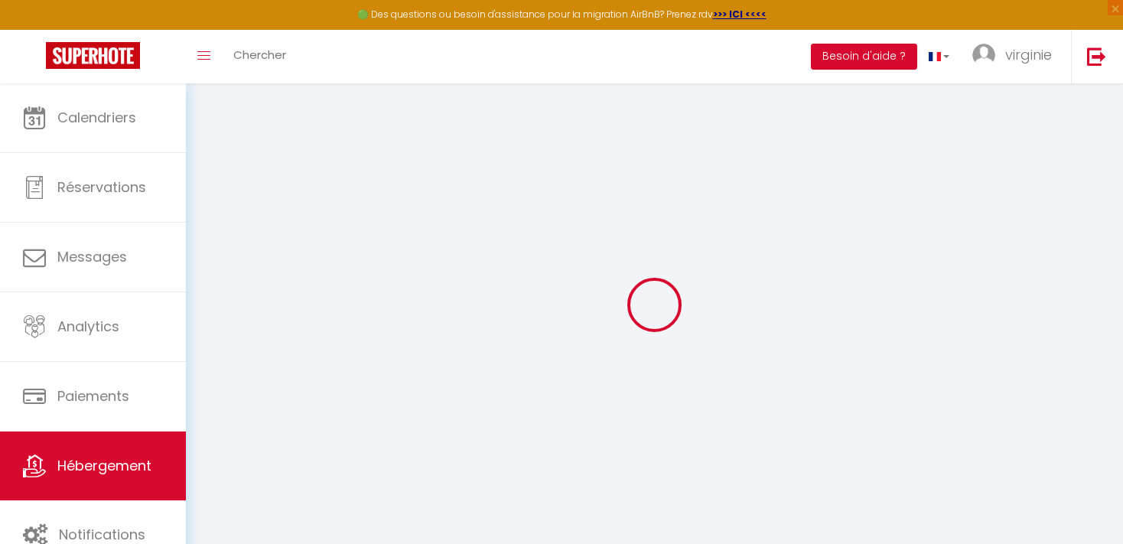
select select
checkbox input "false"
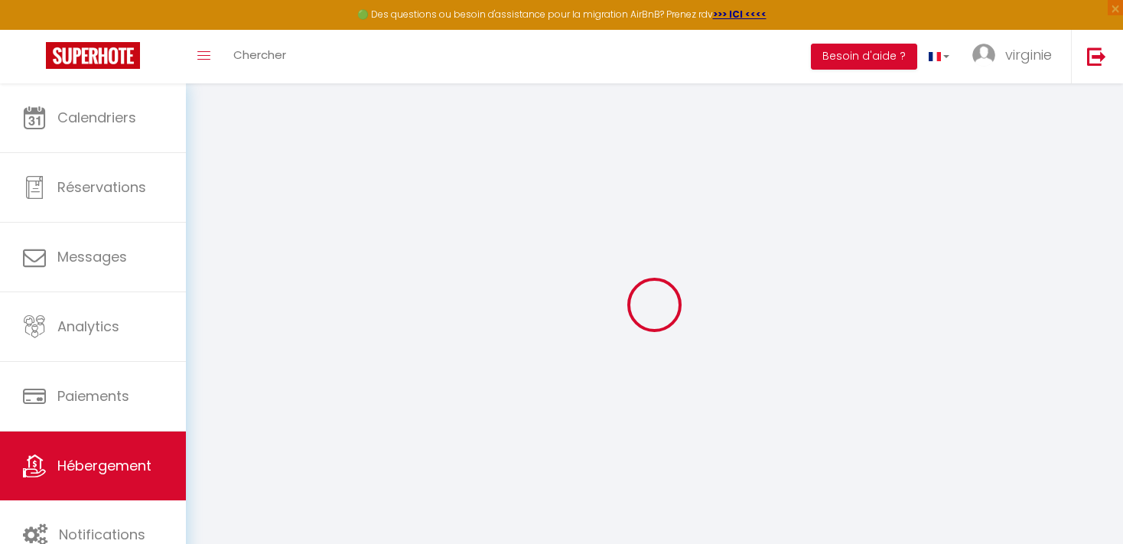
checkbox input "true"
checkbox input "false"
type input "4.4"
select select
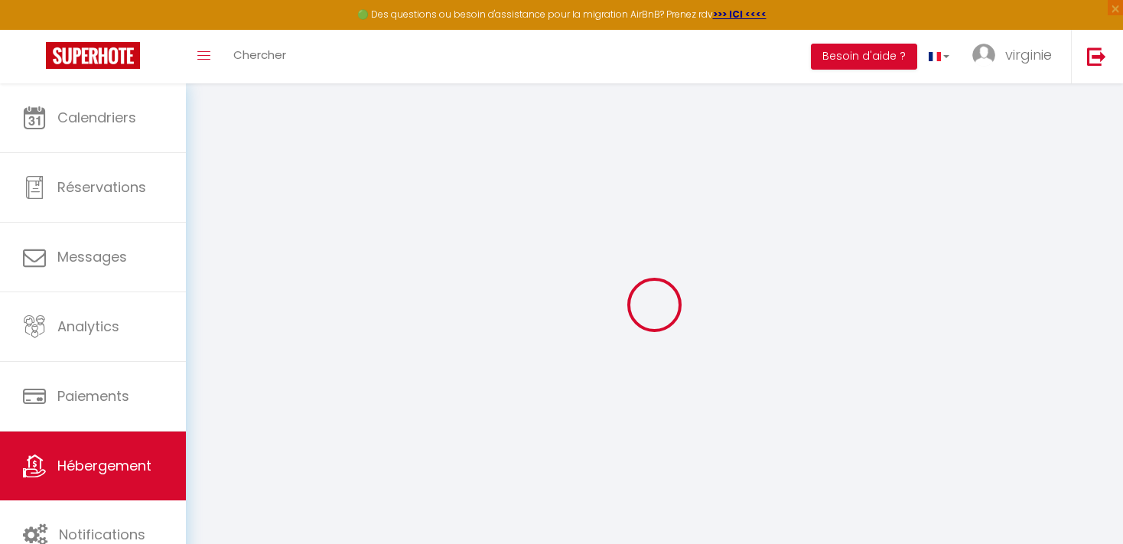
select select
checkbox input "false"
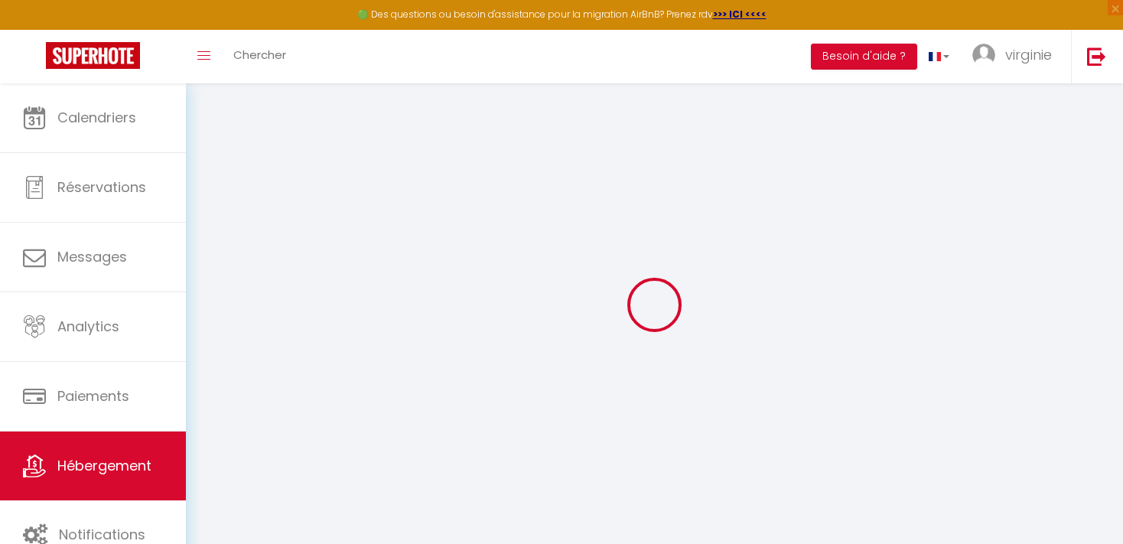
checkbox input "true"
checkbox input "false"
type input "4.4"
checkbox input "false"
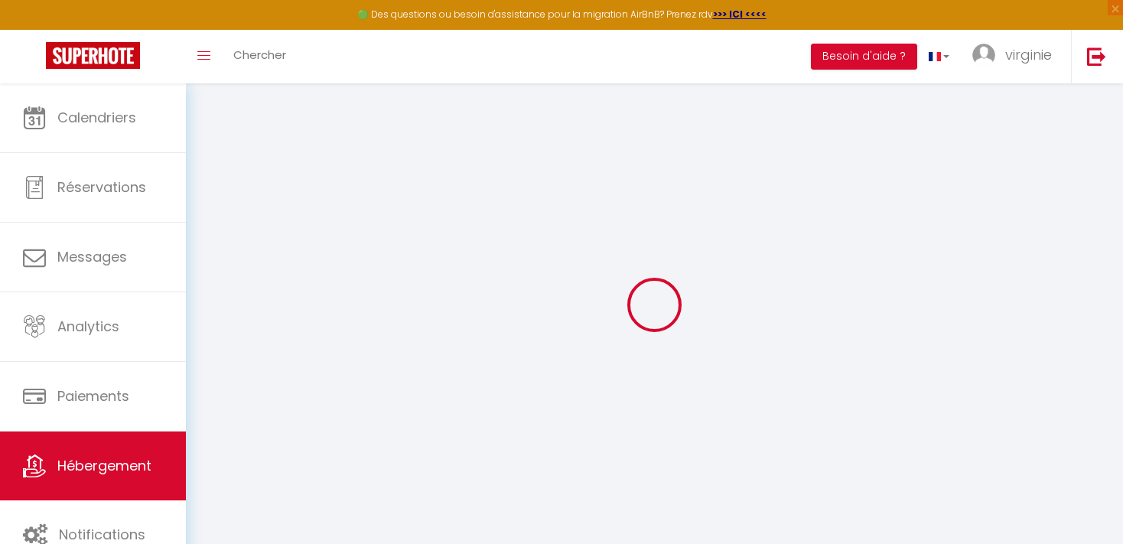
checkbox input "true"
checkbox input "false"
select select "16:00"
select select
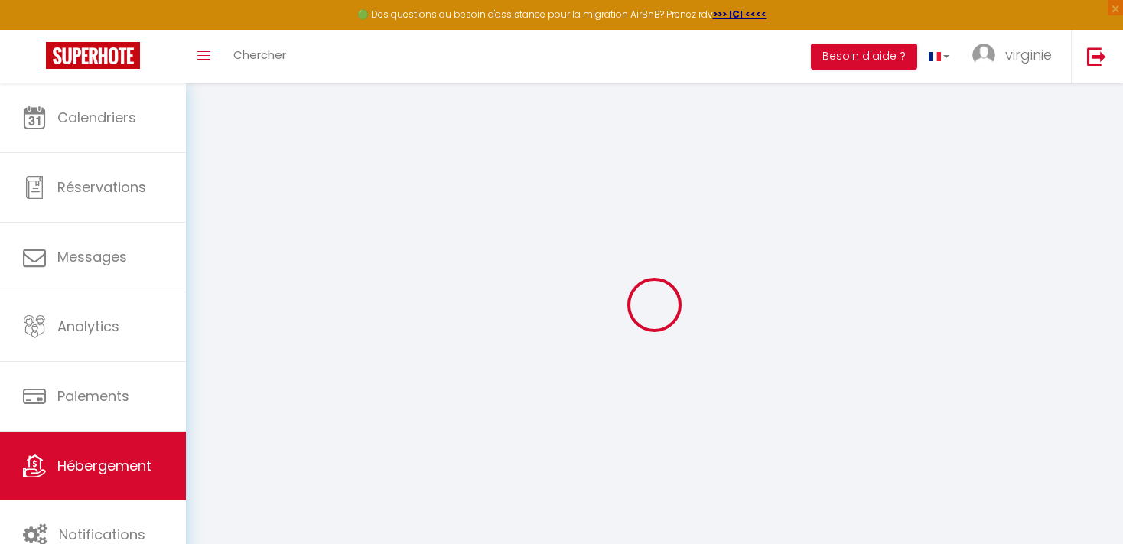
select select "11:00"
select select "30"
select select "120"
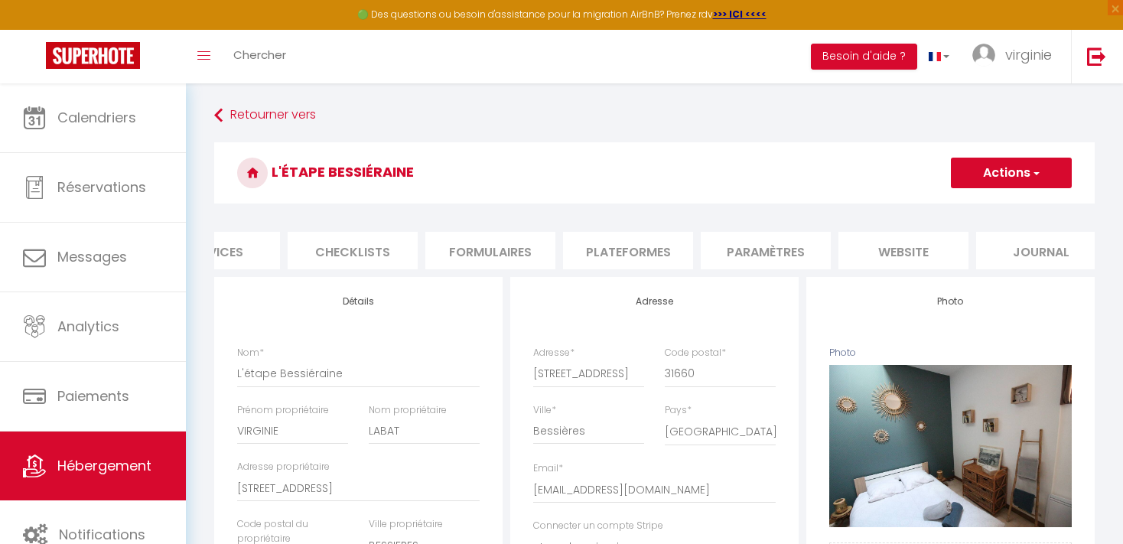
scroll to position [0, 496]
click at [990, 251] on li "Journal" at bounding box center [1022, 250] width 130 height 37
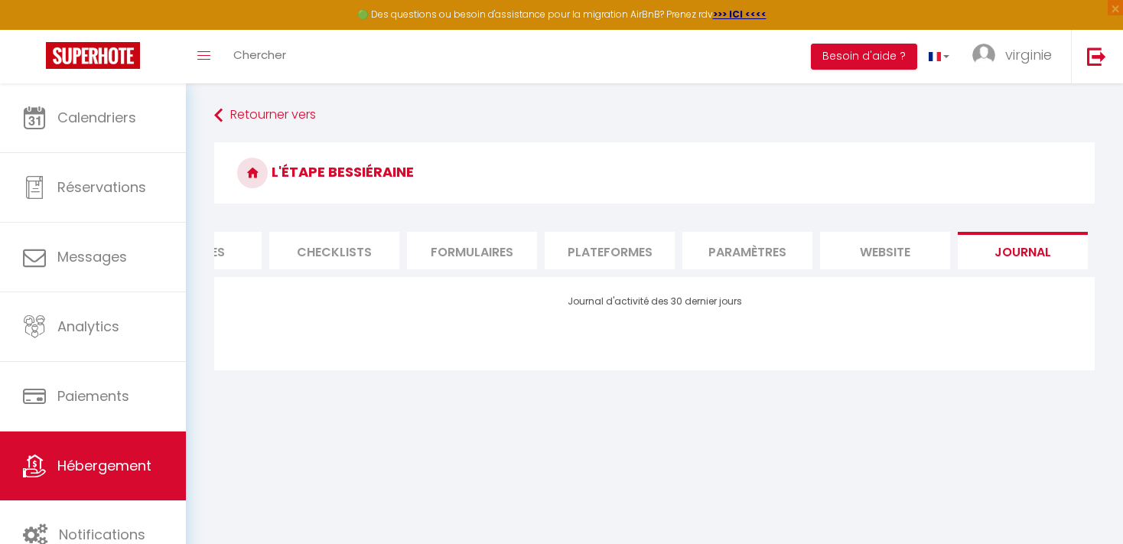
click at [898, 242] on li "website" at bounding box center [885, 250] width 130 height 37
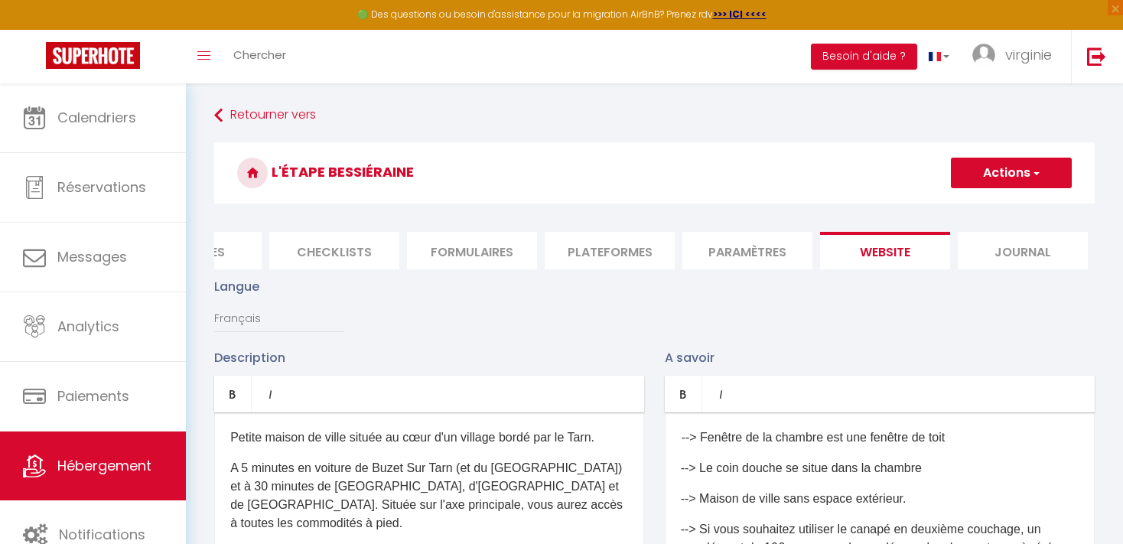
click at [749, 249] on li "Paramètres" at bounding box center [747, 250] width 130 height 37
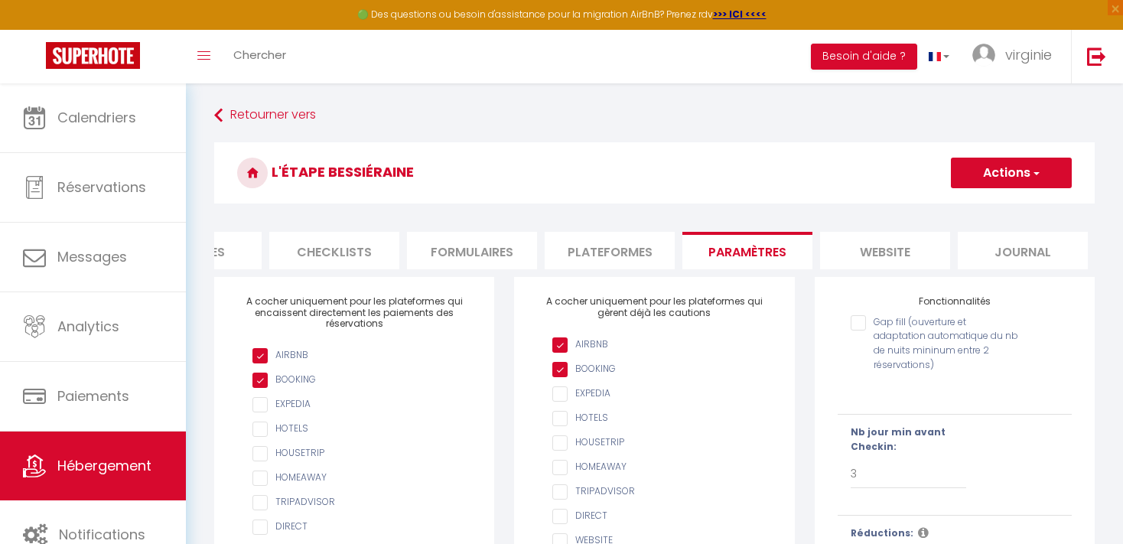
click at [633, 247] on li "Plateformes" at bounding box center [610, 250] width 130 height 37
select select
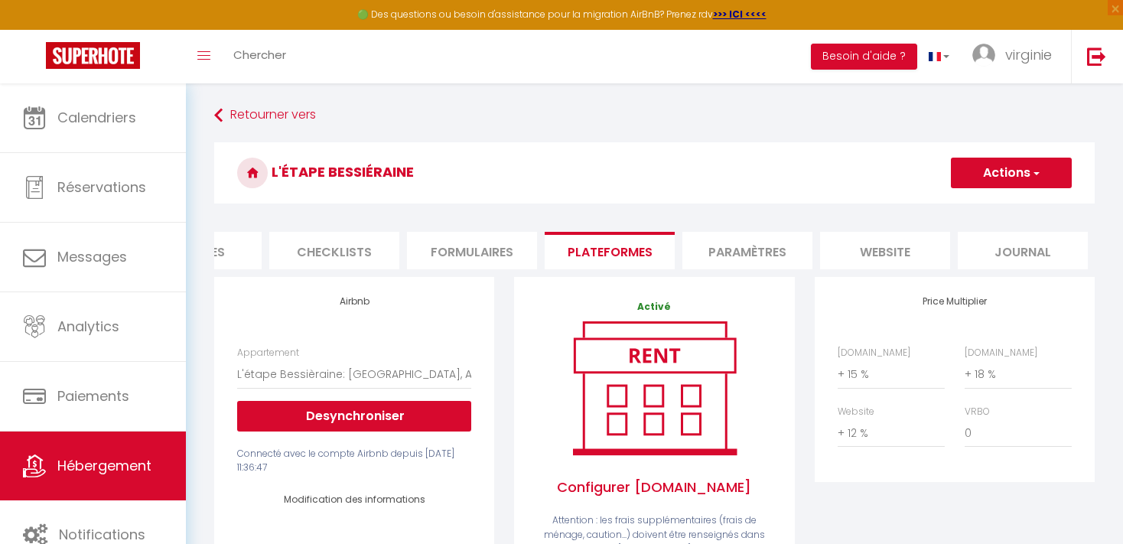
click at [476, 246] on li "Formulaires" at bounding box center [472, 250] width 130 height 37
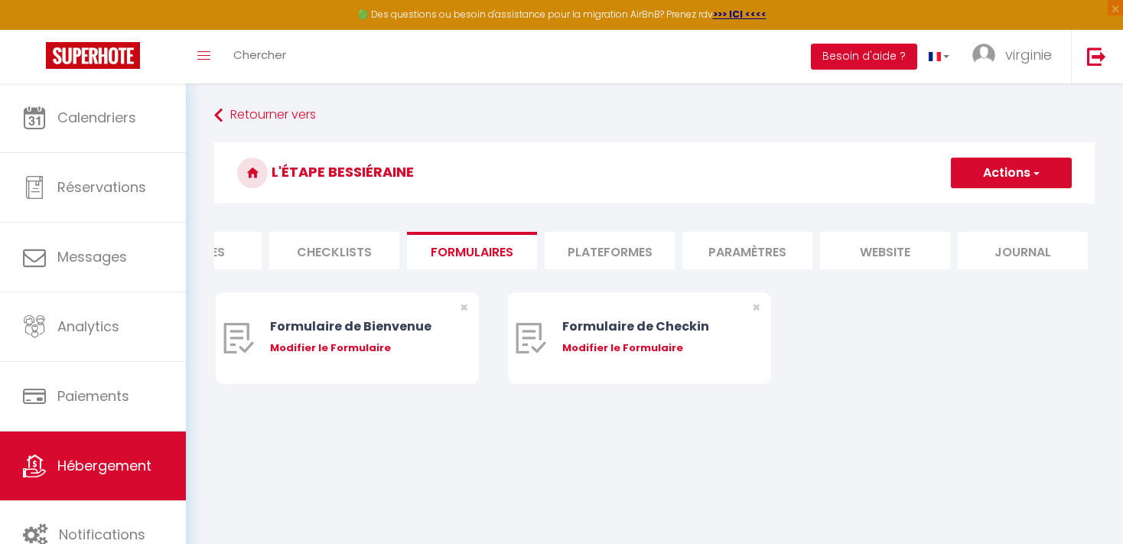
click at [333, 242] on li "Checklists" at bounding box center [334, 250] width 130 height 37
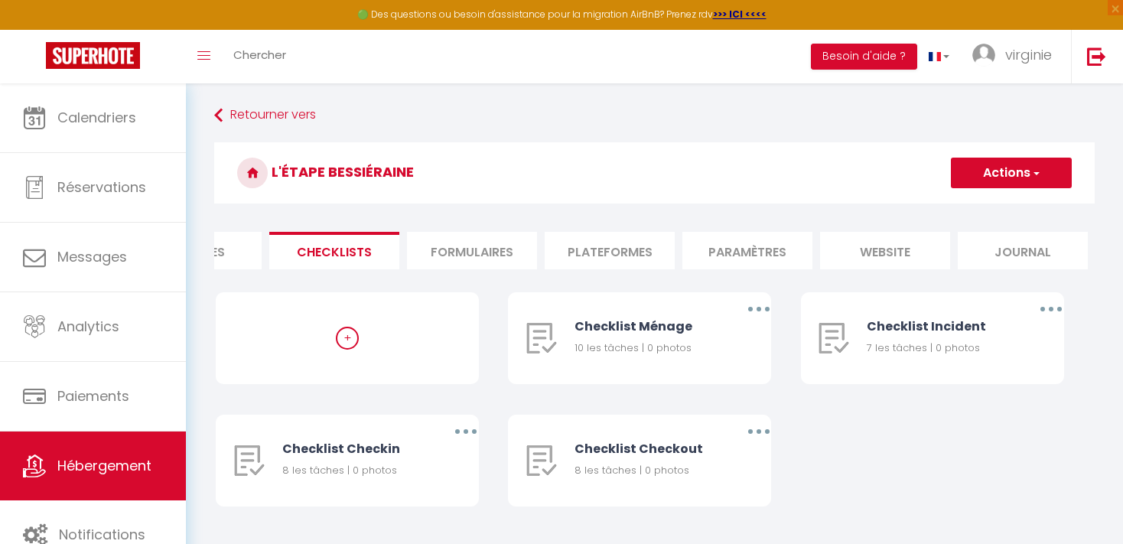
click at [479, 243] on li "Formulaires" at bounding box center [472, 250] width 130 height 37
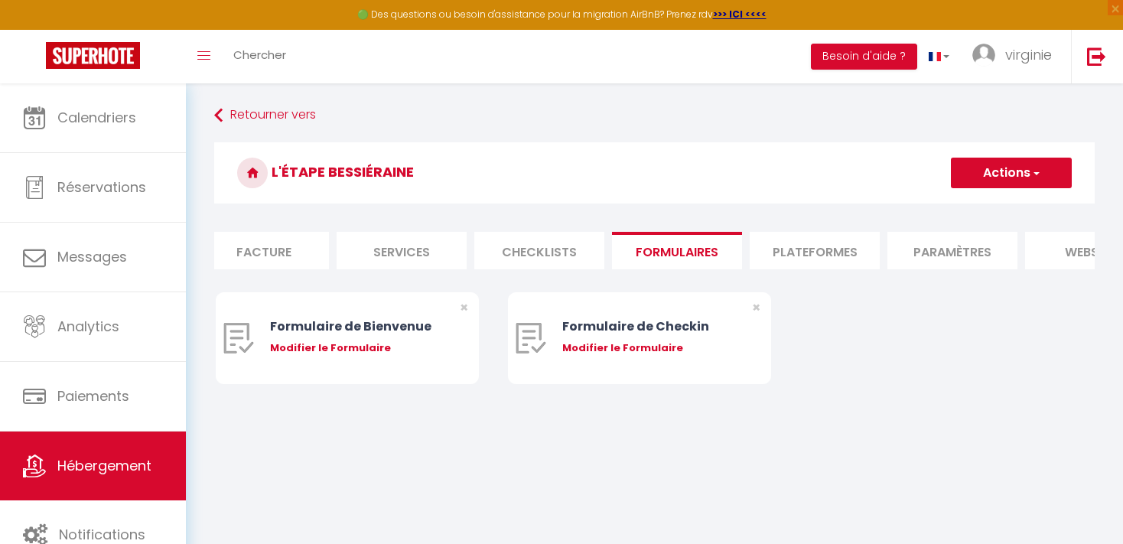
scroll to position [0, 263]
click at [402, 254] on li "Services" at bounding box center [429, 250] width 130 height 37
select select
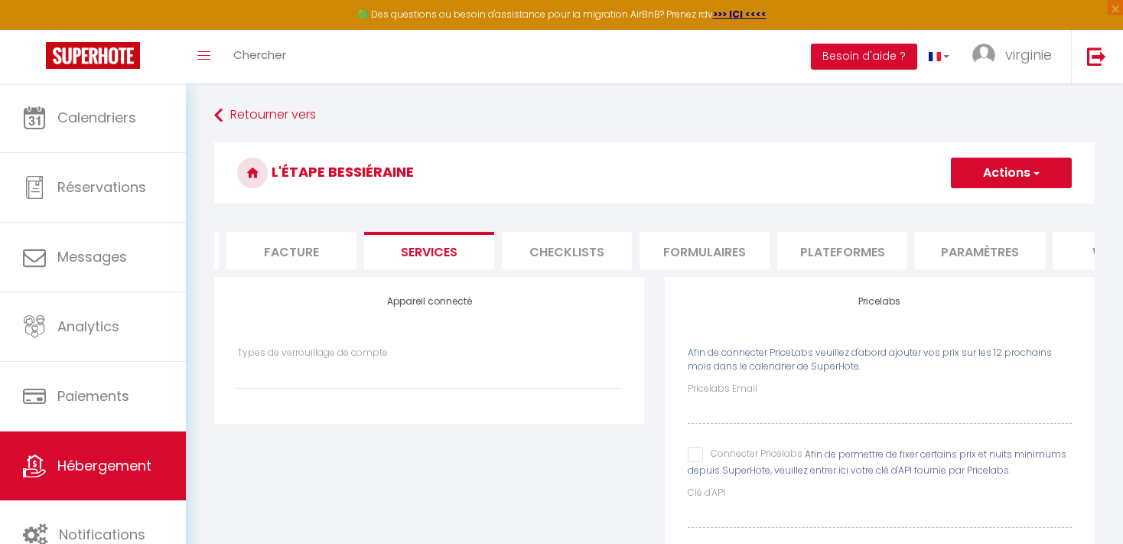
click at [326, 252] on li "Facture" at bounding box center [291, 250] width 130 height 37
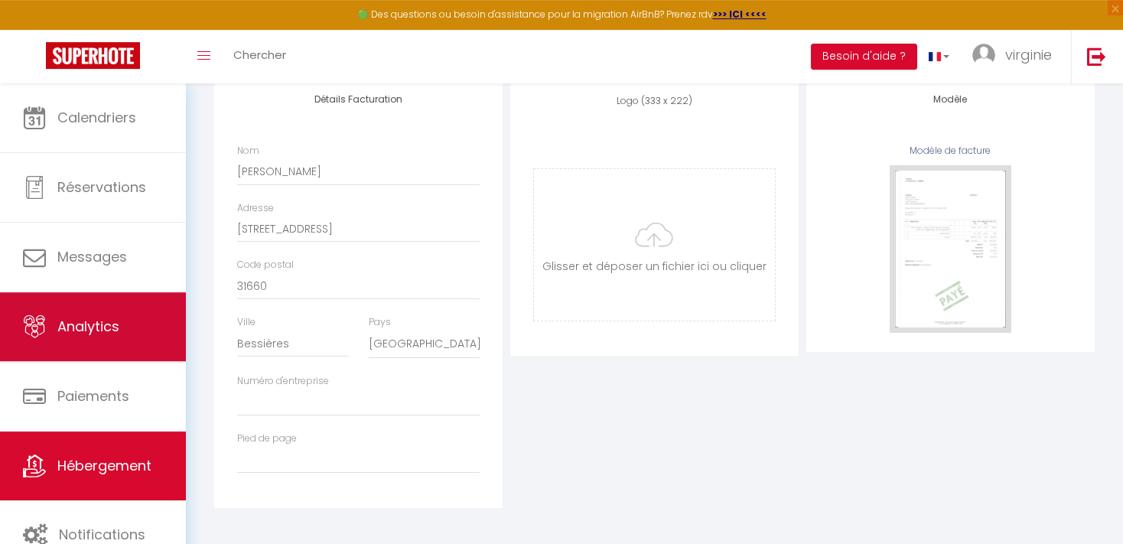
scroll to position [216, 0]
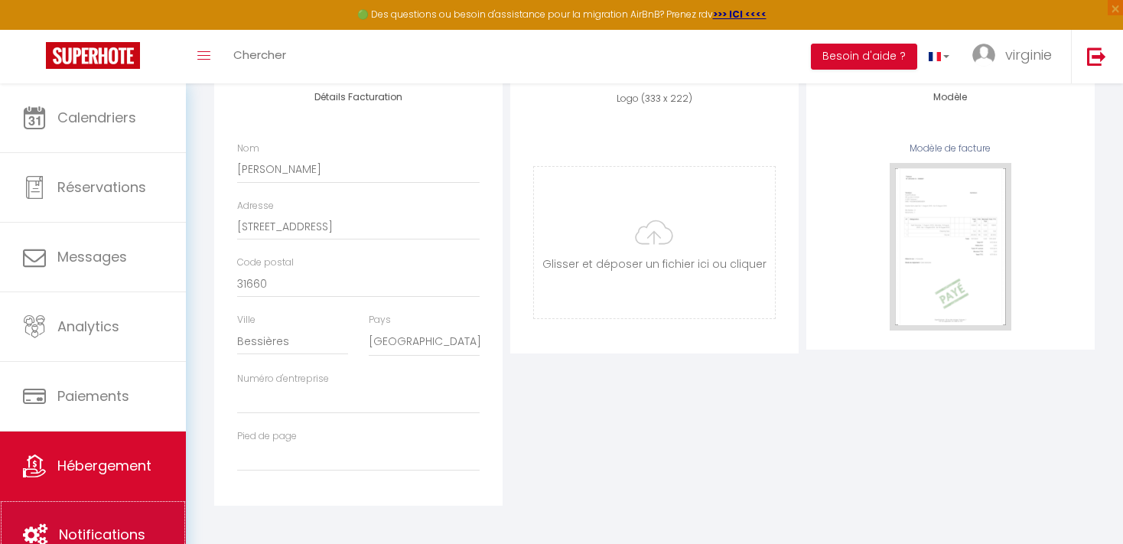
click at [88, 515] on link "Notifications" at bounding box center [93, 534] width 186 height 69
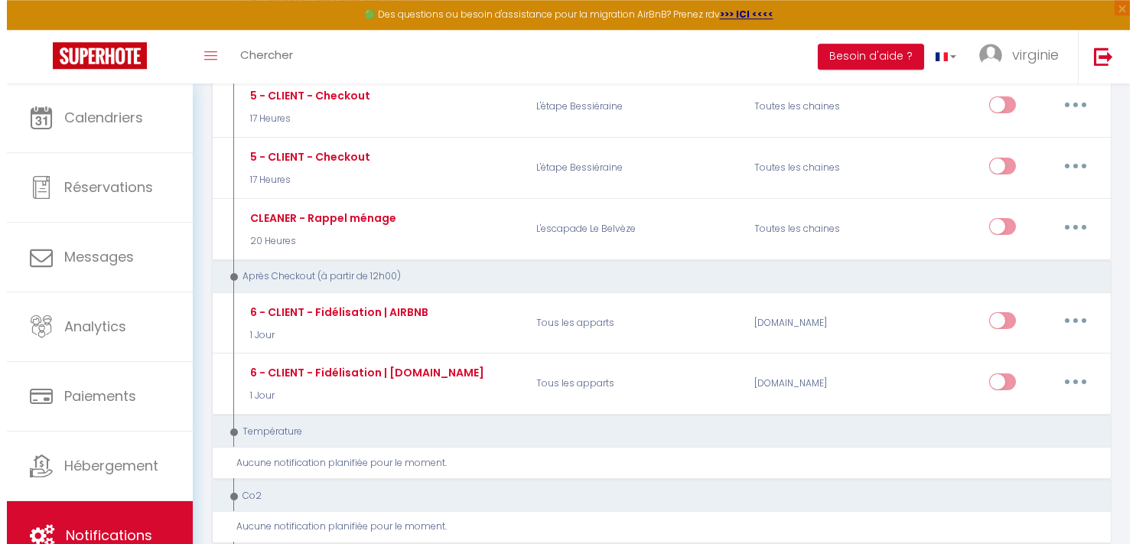
scroll to position [1130, 0]
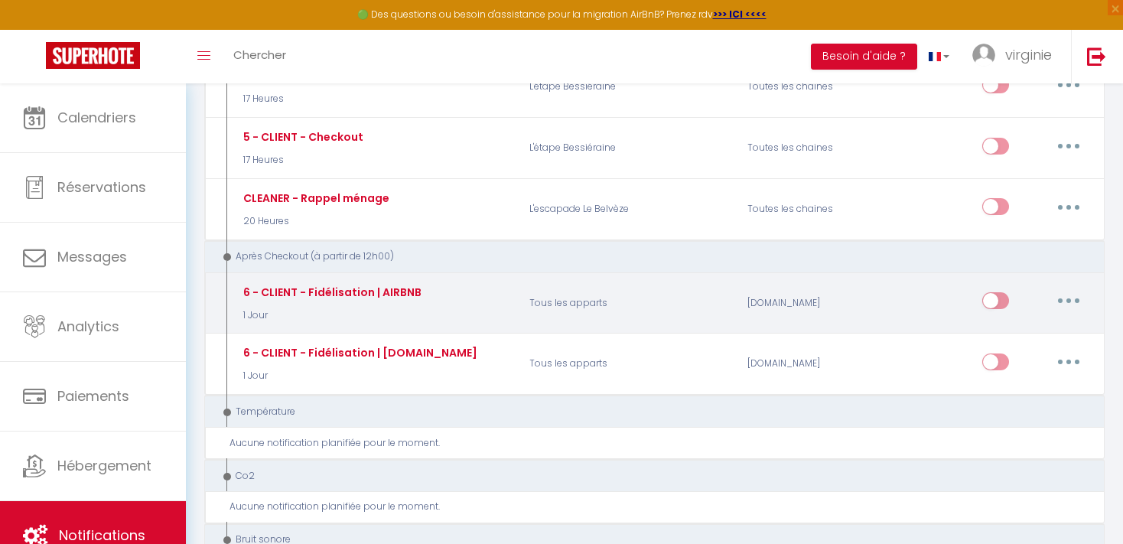
click at [364, 284] on div "6 - CLIENT - Fidélisation | AIRBNB" at bounding box center [330, 292] width 182 height 17
click at [1069, 288] on button "button" at bounding box center [1068, 300] width 43 height 24
click at [1002, 323] on link "Editer" at bounding box center [1028, 336] width 113 height 26
type input "6 - CLIENT - Fidélisation | AIRBNB"
select select "5"
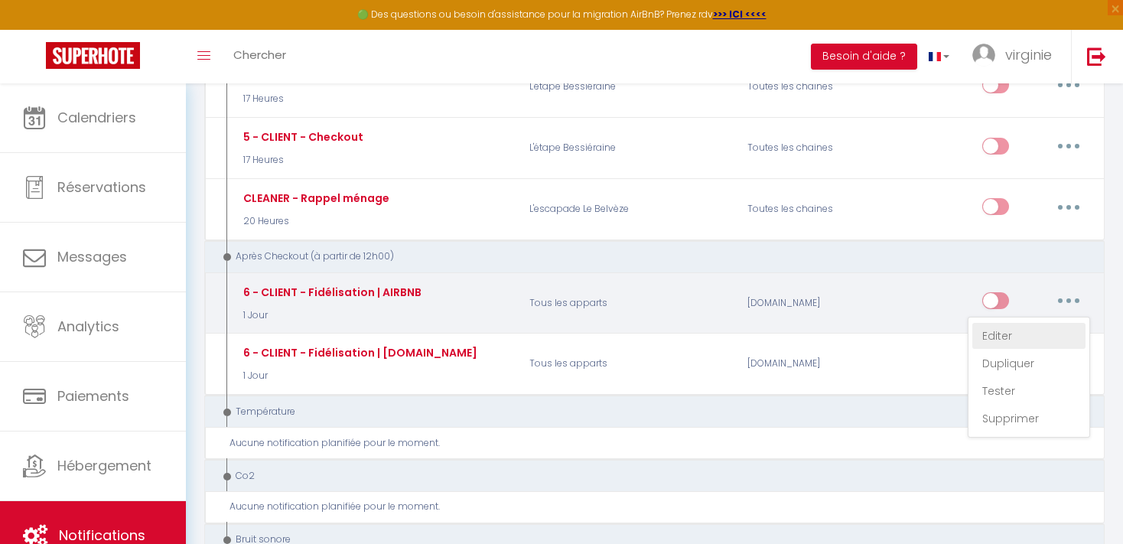
select select "1 Jour"
select select "if_booking_is_paid"
checkbox input "true"
checkbox input "false"
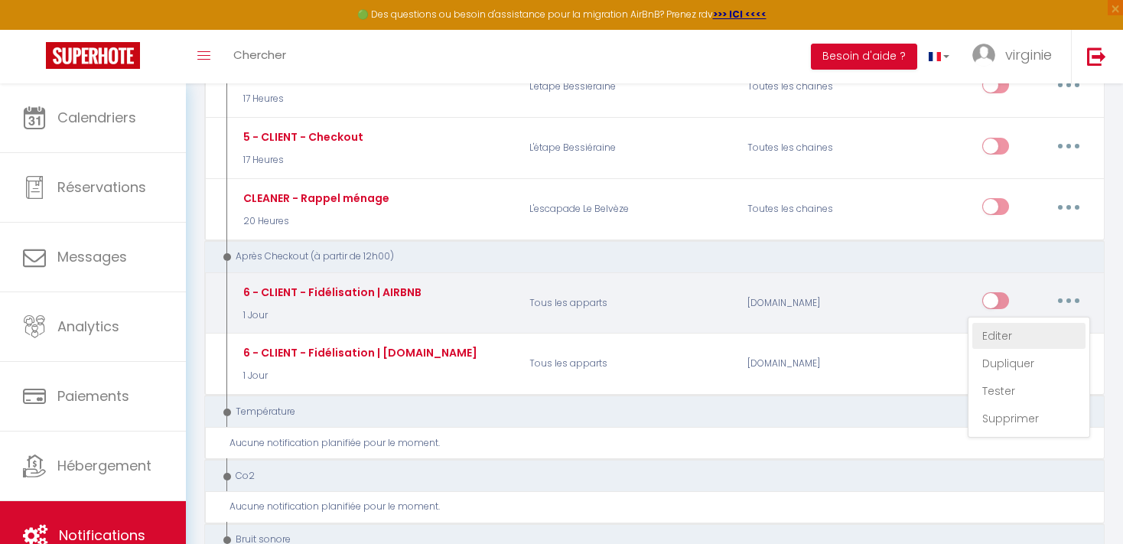
radio input "true"
type input "[[RENTAL:NAME]] - Merci pour votre séjour ღ"
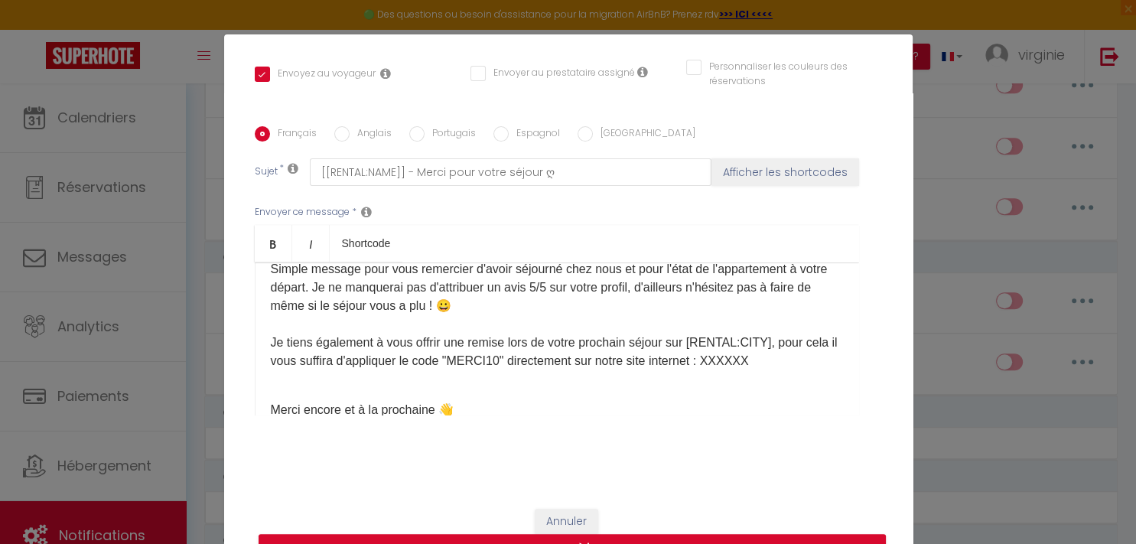
scroll to position [56, 0]
